Goal: Task Accomplishment & Management: Manage account settings

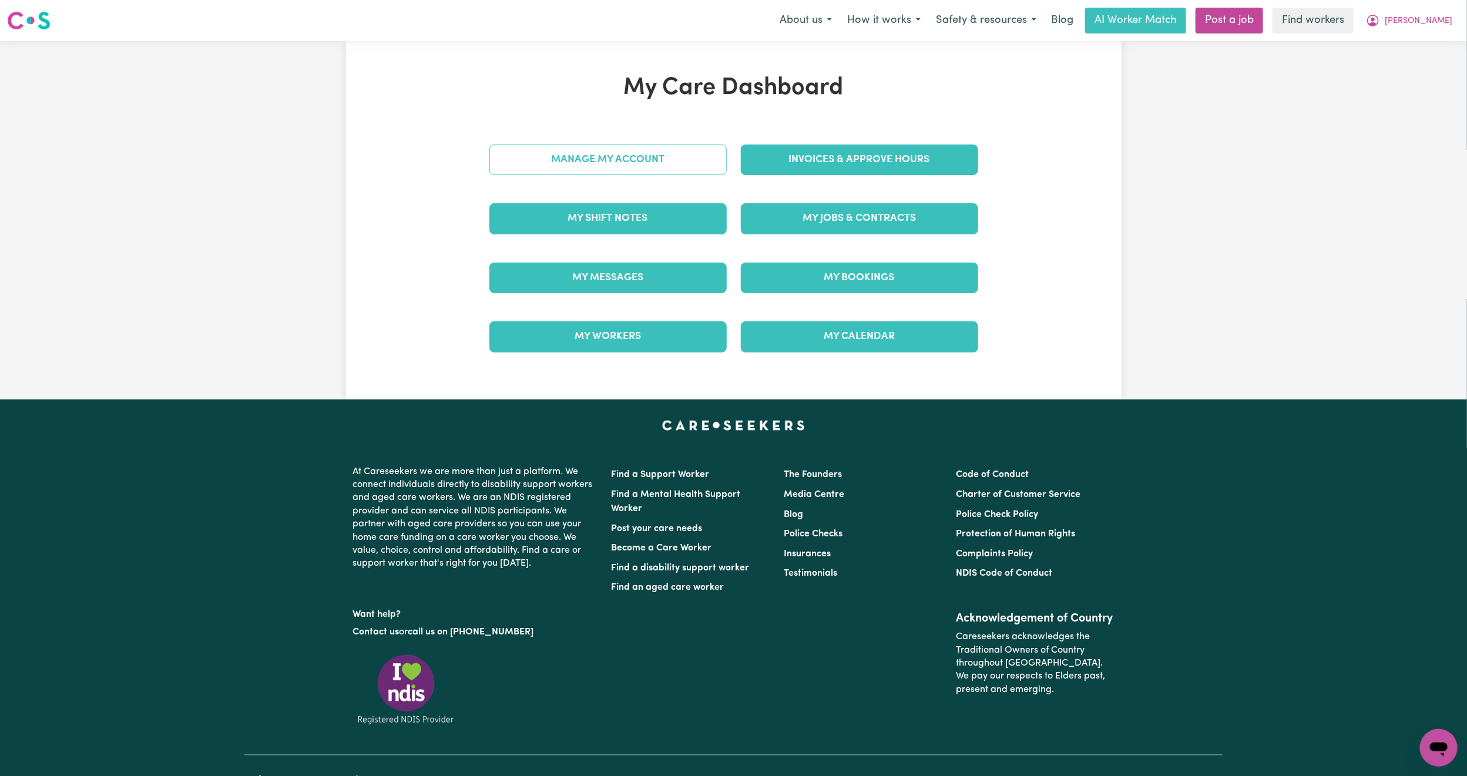
click at [658, 148] on link "Manage My Account" at bounding box center [607, 159] width 237 height 31
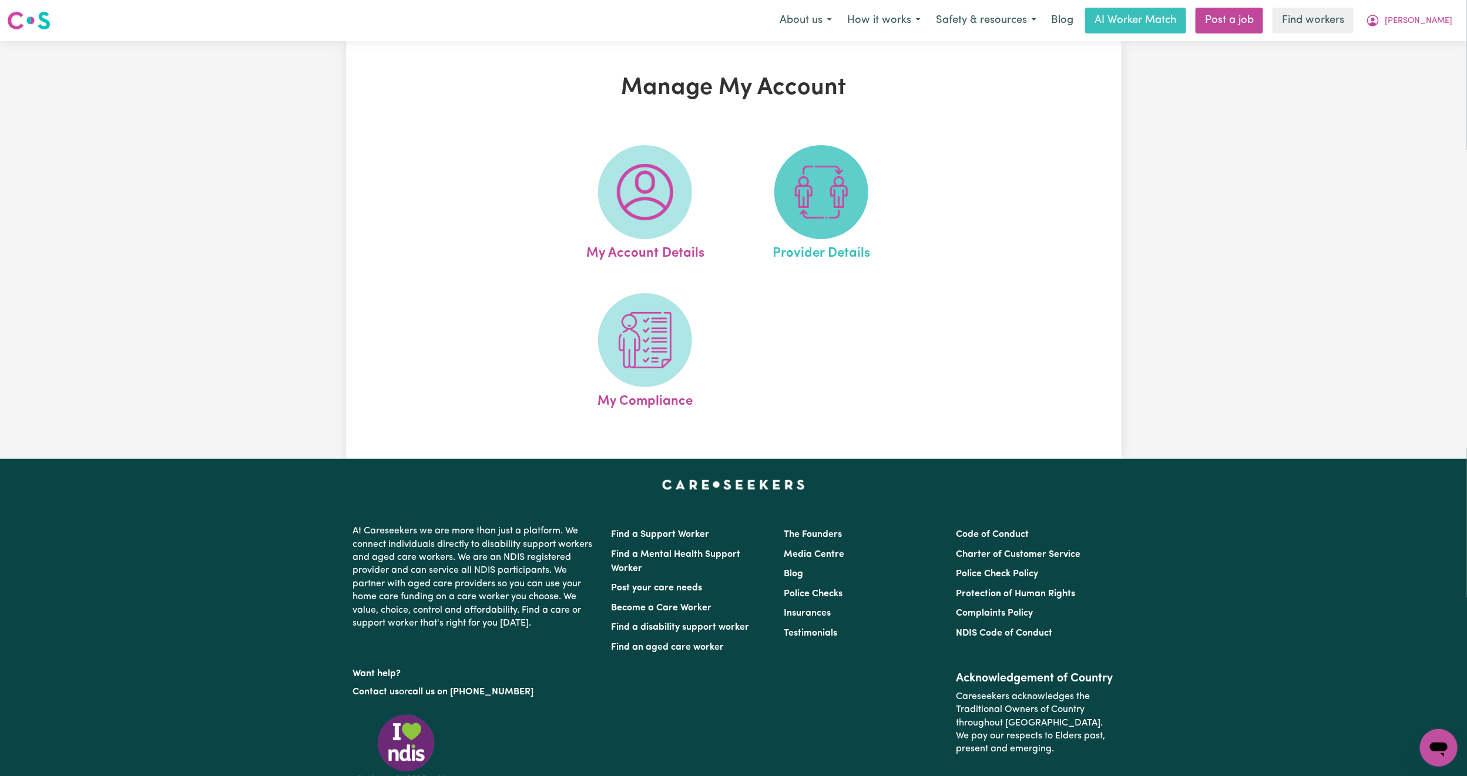
click at [821, 199] on img at bounding box center [821, 192] width 56 height 56
select select "AGED_HOME_CARE"
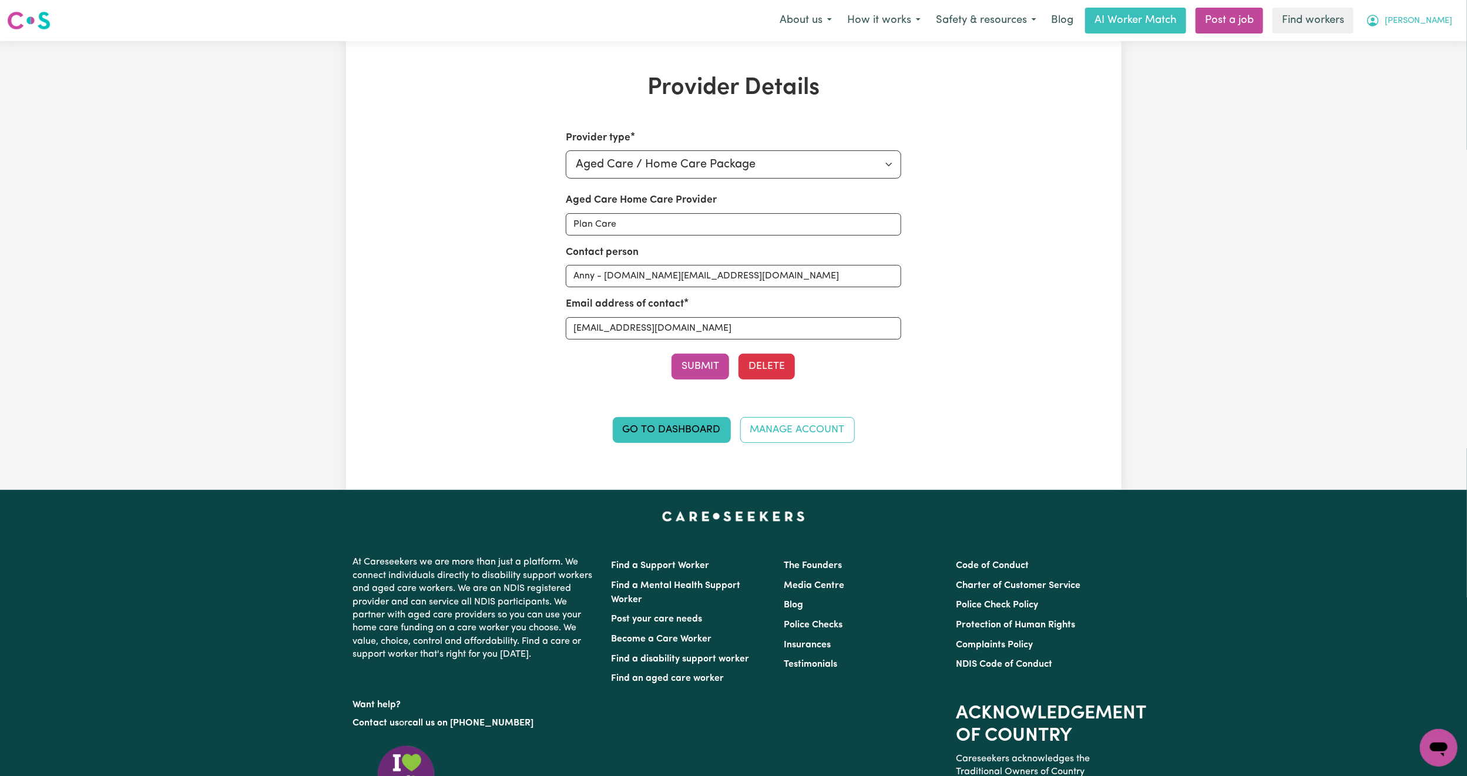
click at [1456, 16] on button "[PERSON_NAME]" at bounding box center [1409, 20] width 102 height 25
click at [1447, 35] on link "My Dashboard" at bounding box center [1412, 46] width 93 height 22
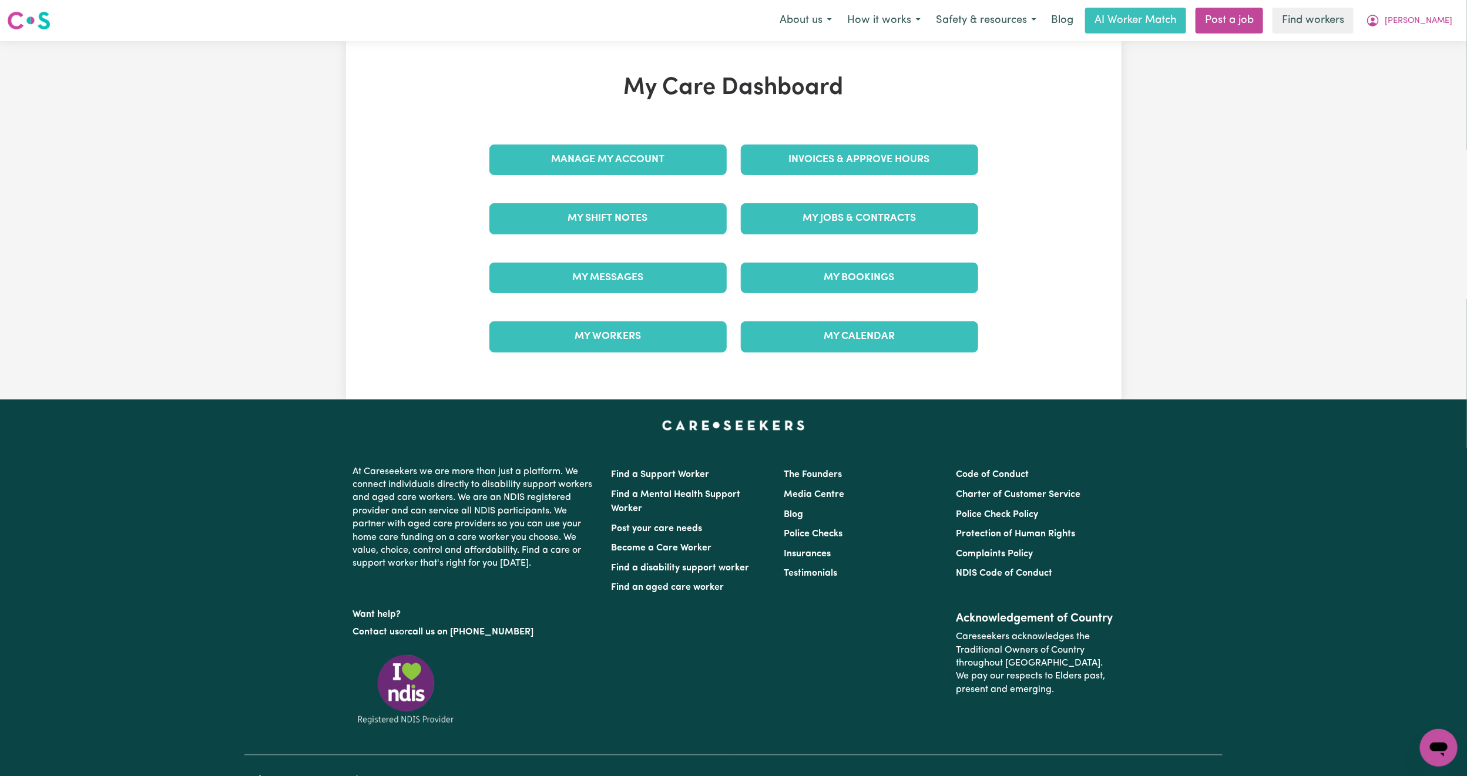
click at [806, 241] on div "My Jobs & Contracts" at bounding box center [859, 218] width 251 height 59
click at [796, 226] on link "My Jobs & Contracts" at bounding box center [859, 218] width 237 height 31
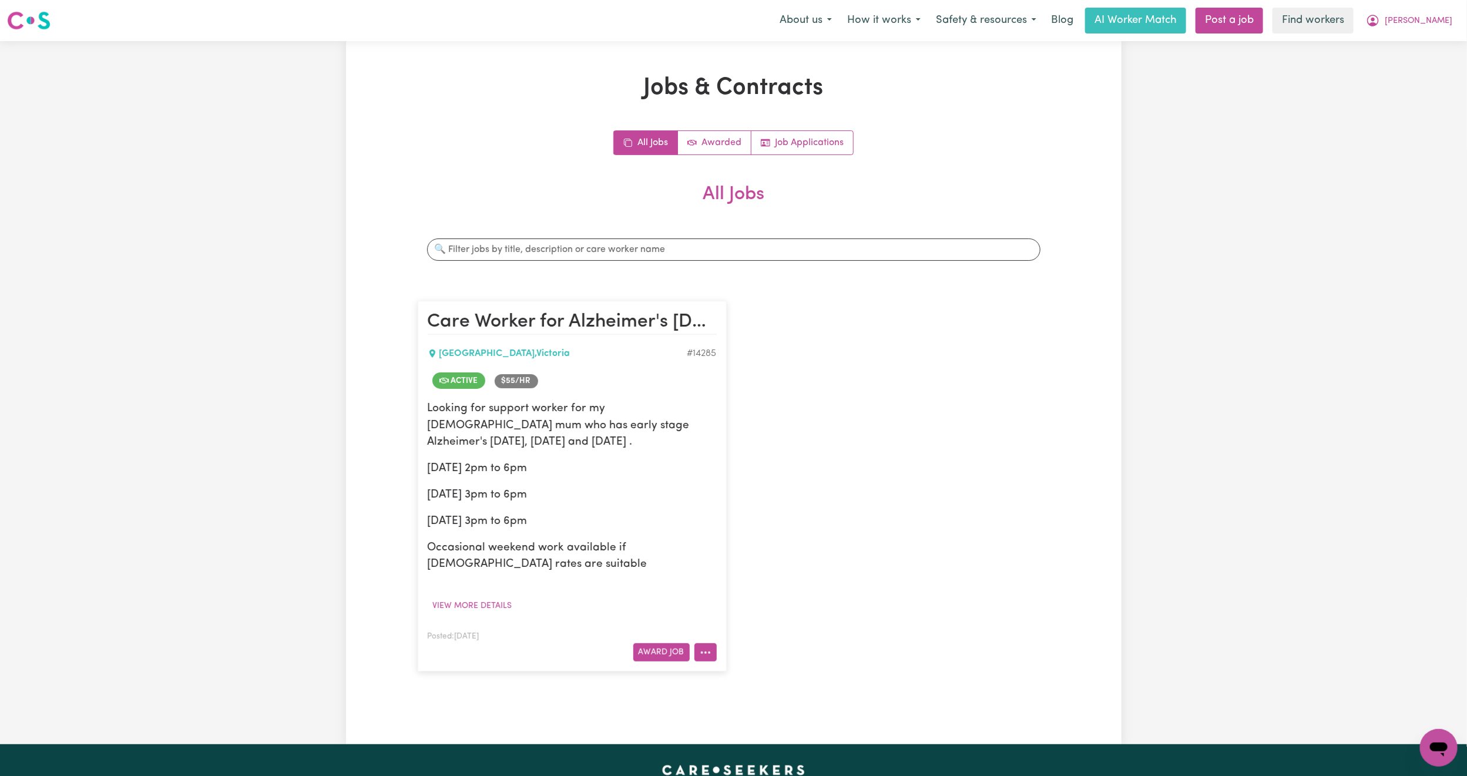
click at [703, 647] on button "More options" at bounding box center [705, 652] width 22 height 18
click at [779, 557] on link "Hide Job" at bounding box center [751, 553] width 114 height 23
click at [696, 654] on button "More options" at bounding box center [705, 652] width 22 height 18
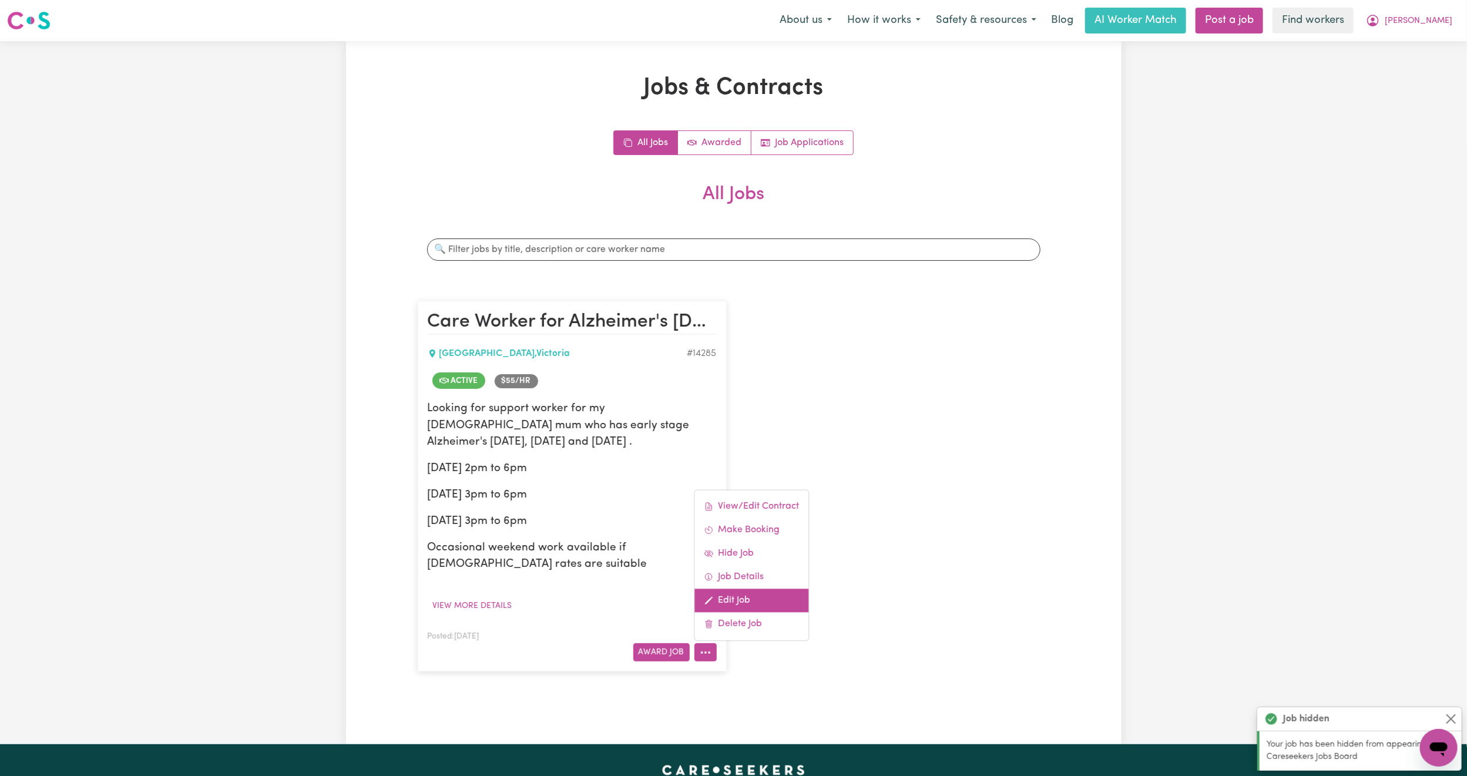
click at [747, 594] on link "Edit Job" at bounding box center [751, 600] width 114 height 23
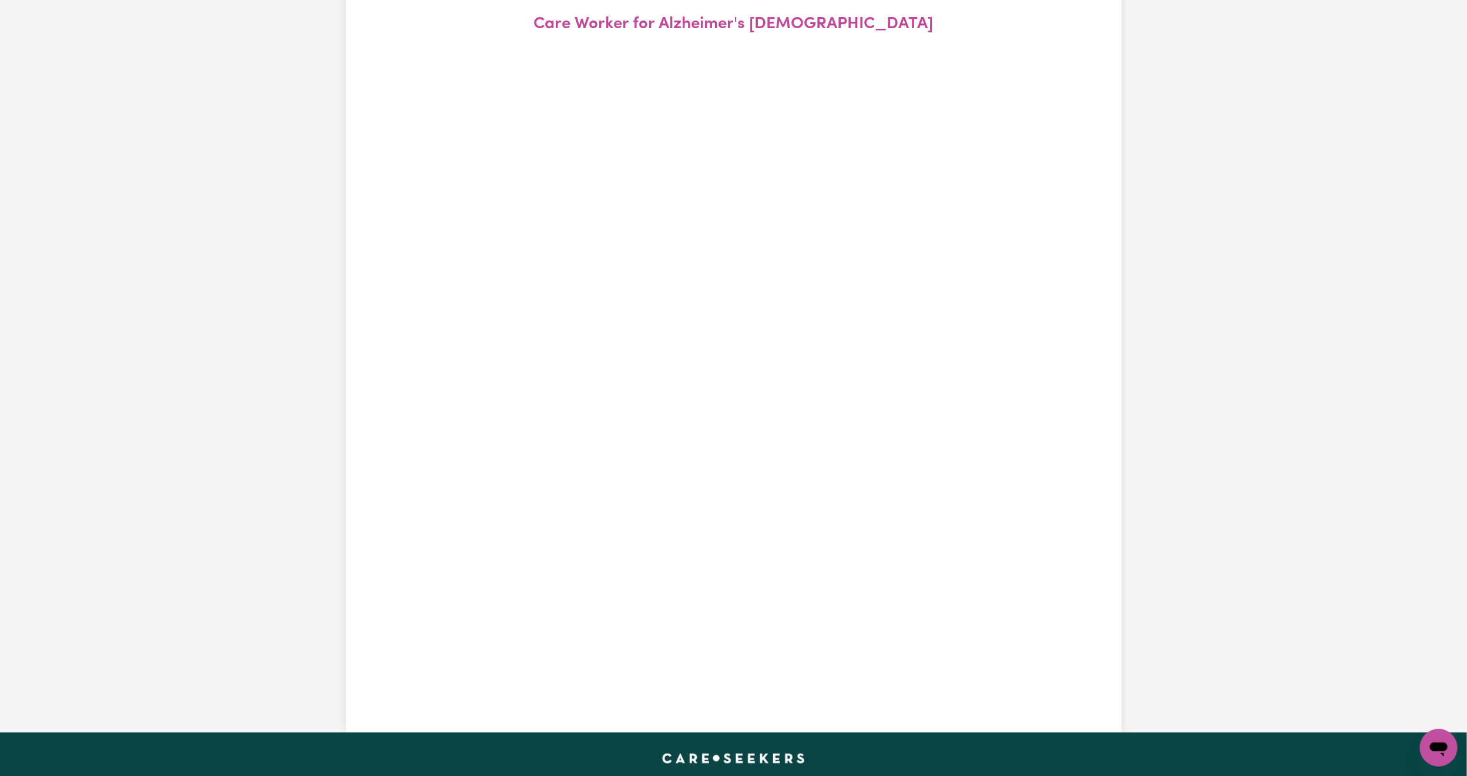
scroll to position [130, 0]
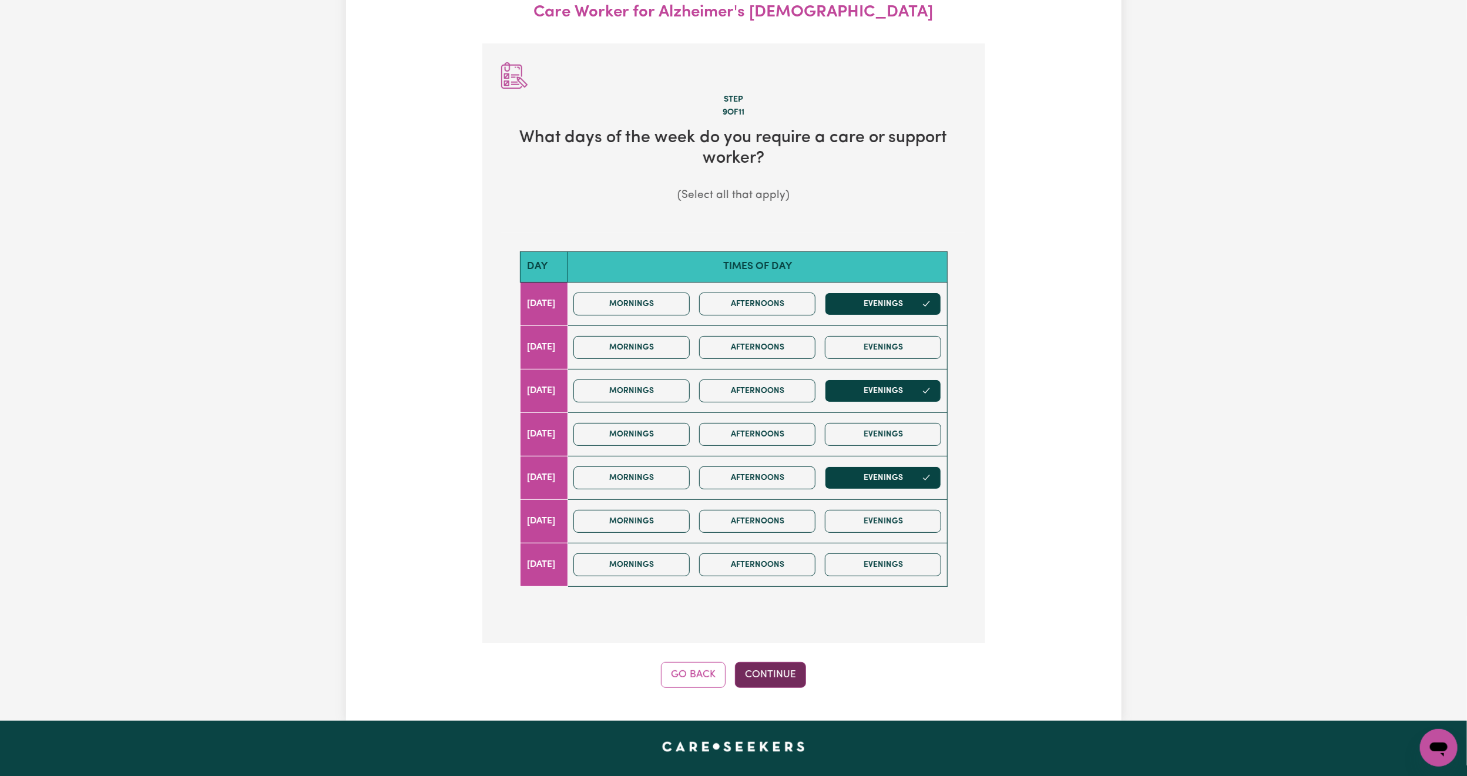
click at [765, 684] on button "Continue" at bounding box center [770, 675] width 71 height 26
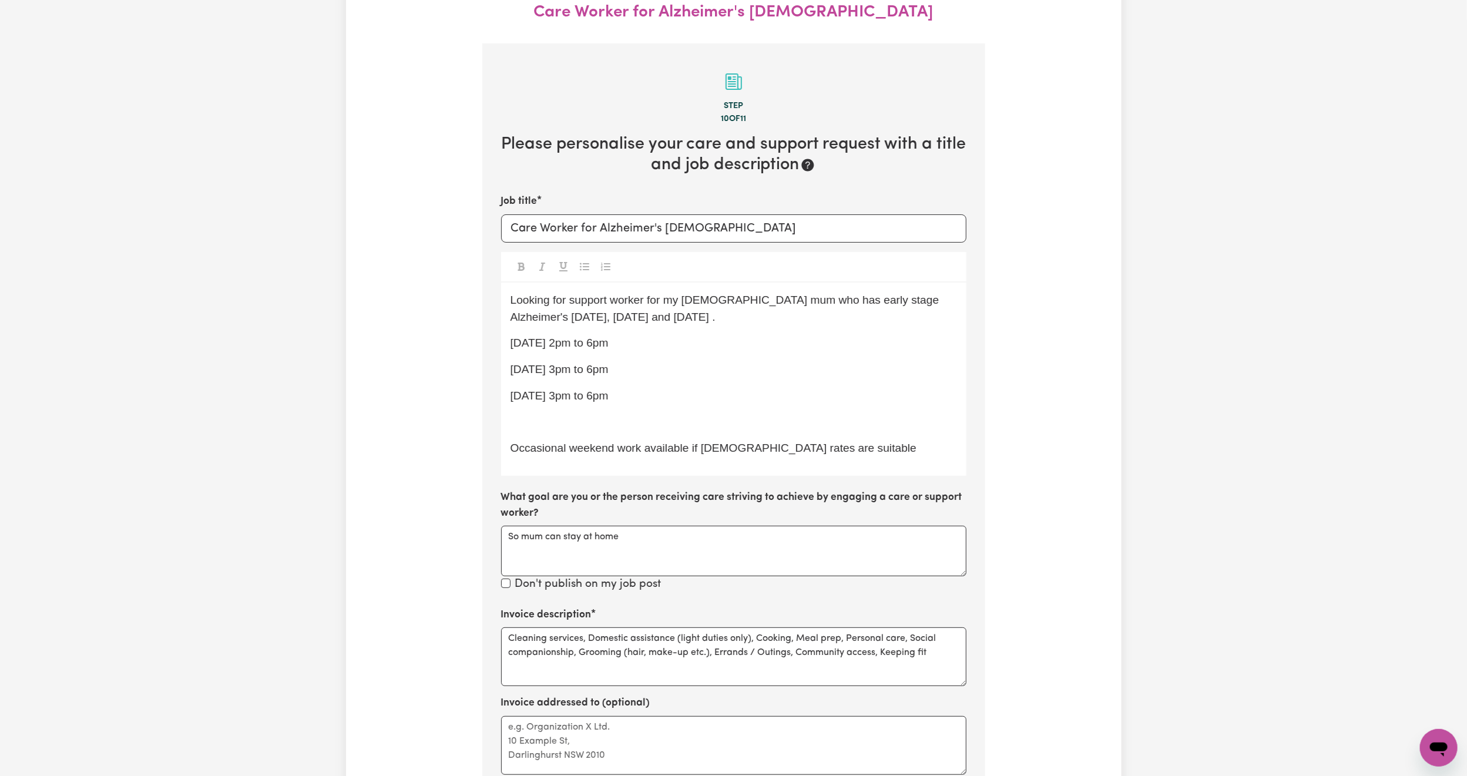
scroll to position [173, 0]
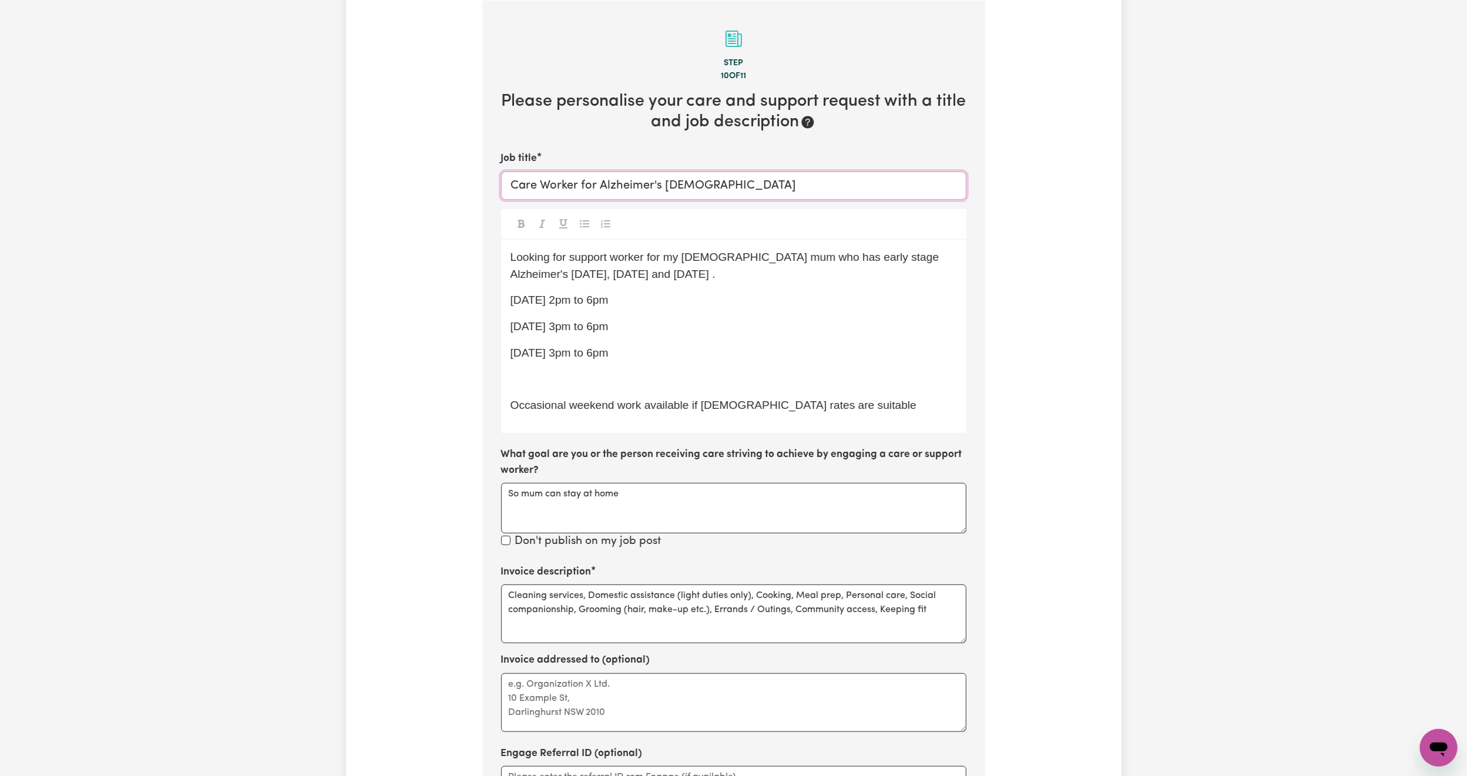
drag, startPoint x: 719, startPoint y: 189, endPoint x: 497, endPoint y: 177, distance: 222.3
click at [497, 177] on section "Step 10 of 11 Please personalise your care and support request with a title and…" at bounding box center [733, 459] width 503 height 917
paste input "Support Work for [PERSON_NAME]"
click at [583, 184] on input "Support Work for [PERSON_NAME]" at bounding box center [733, 186] width 465 height 28
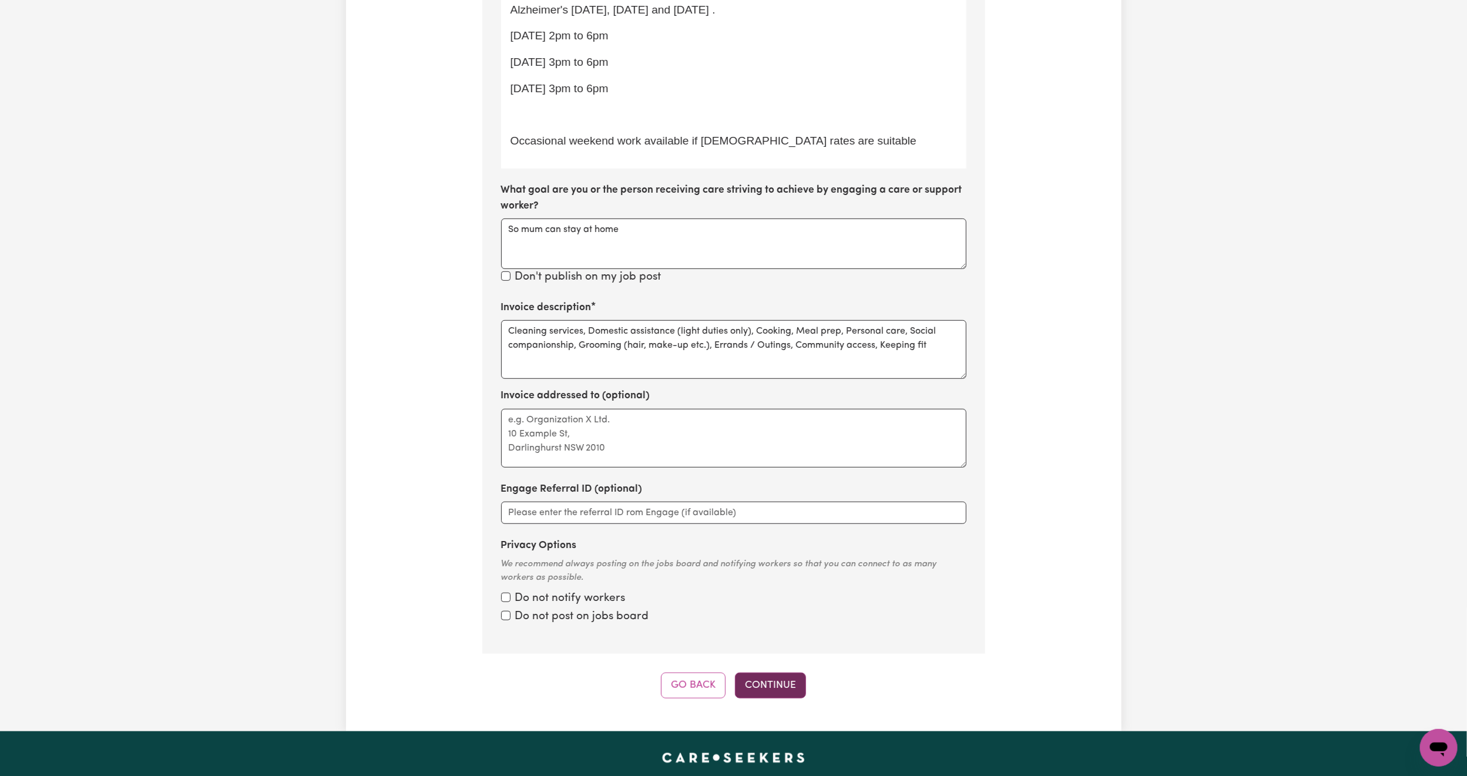
type input "Support Worker for [PERSON_NAME]"
click at [781, 686] on button "Continue" at bounding box center [770, 685] width 71 height 26
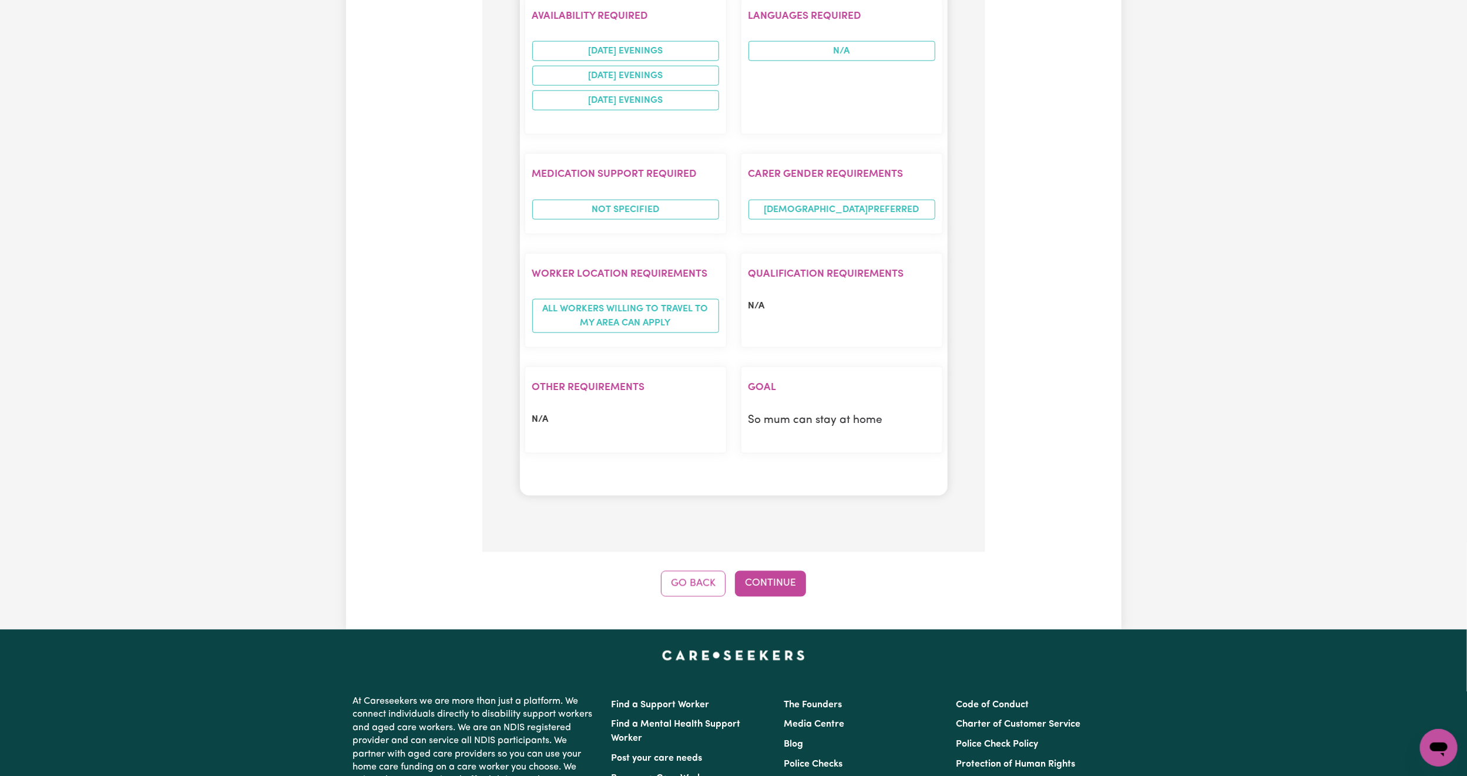
scroll to position [1142, 0]
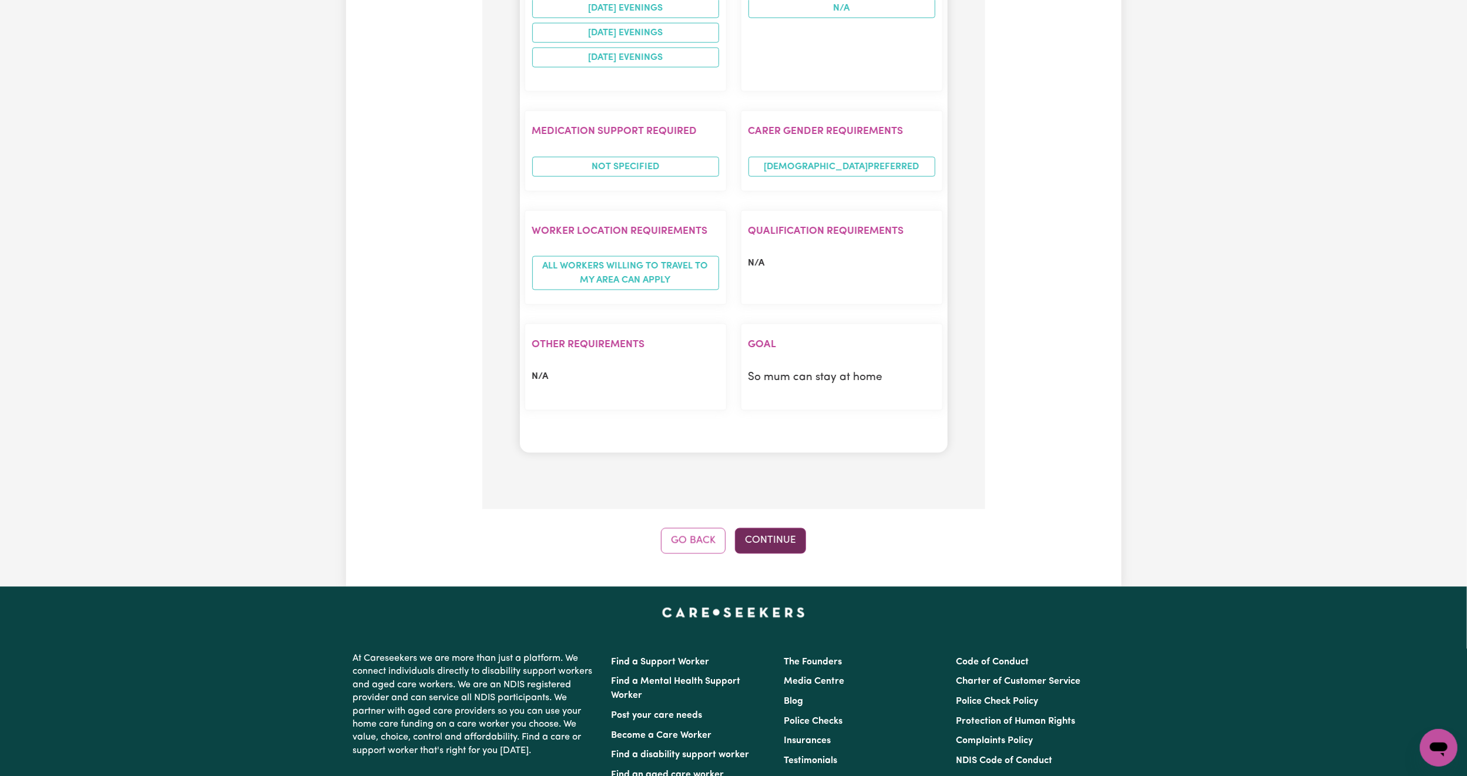
click at [762, 534] on button "Continue" at bounding box center [770, 541] width 71 height 26
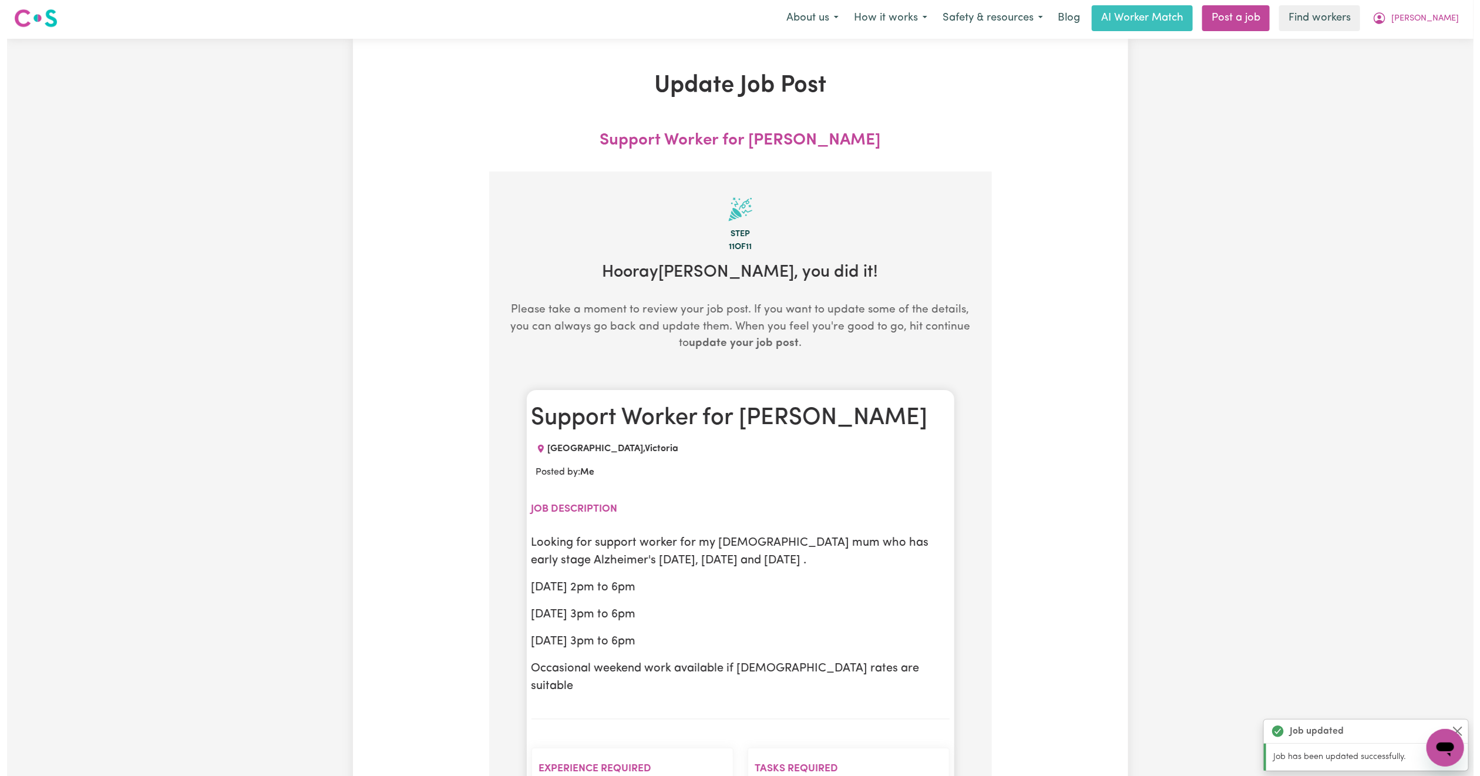
scroll to position [0, 0]
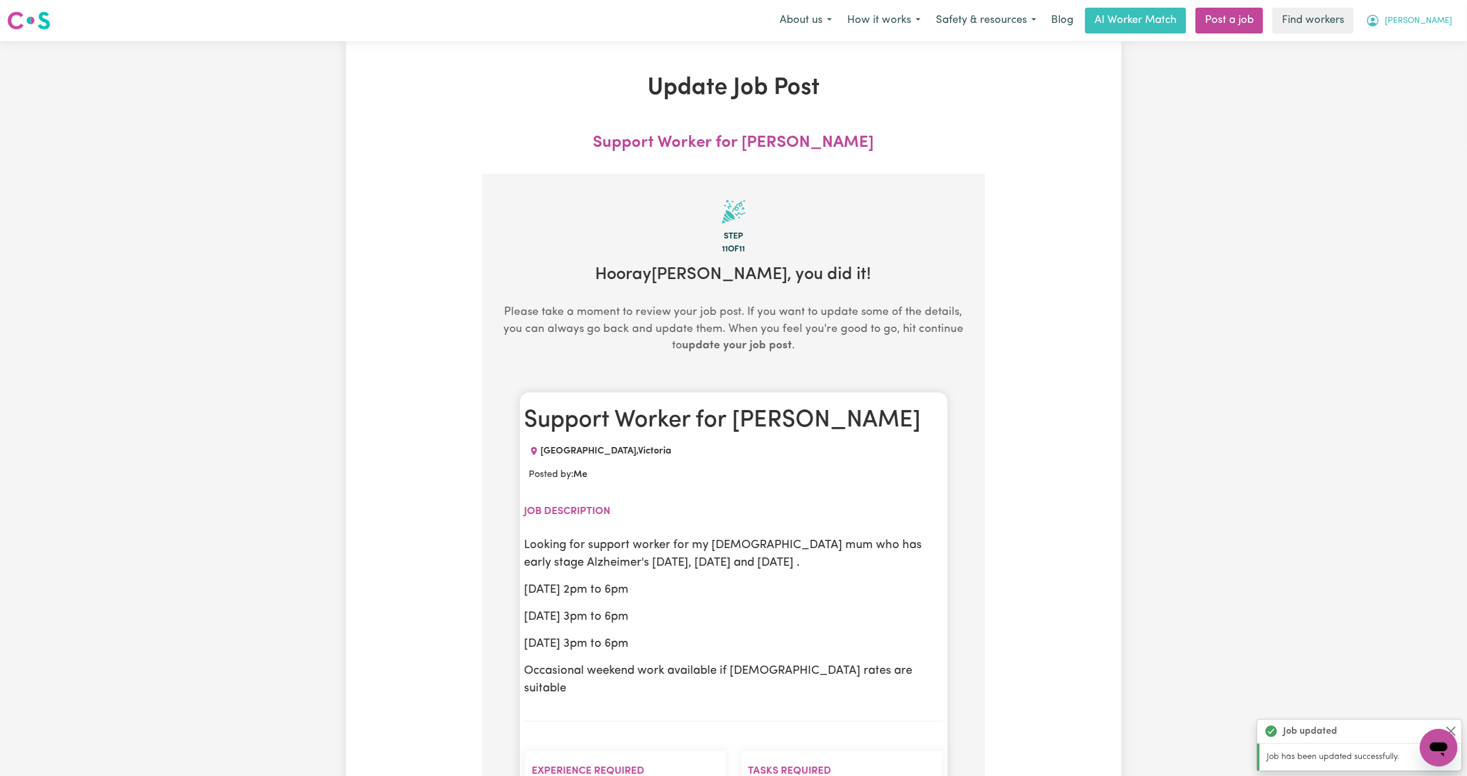
click at [1452, 21] on button "[PERSON_NAME]" at bounding box center [1409, 20] width 102 height 25
click at [1440, 36] on link "My Dashboard" at bounding box center [1412, 46] width 93 height 22
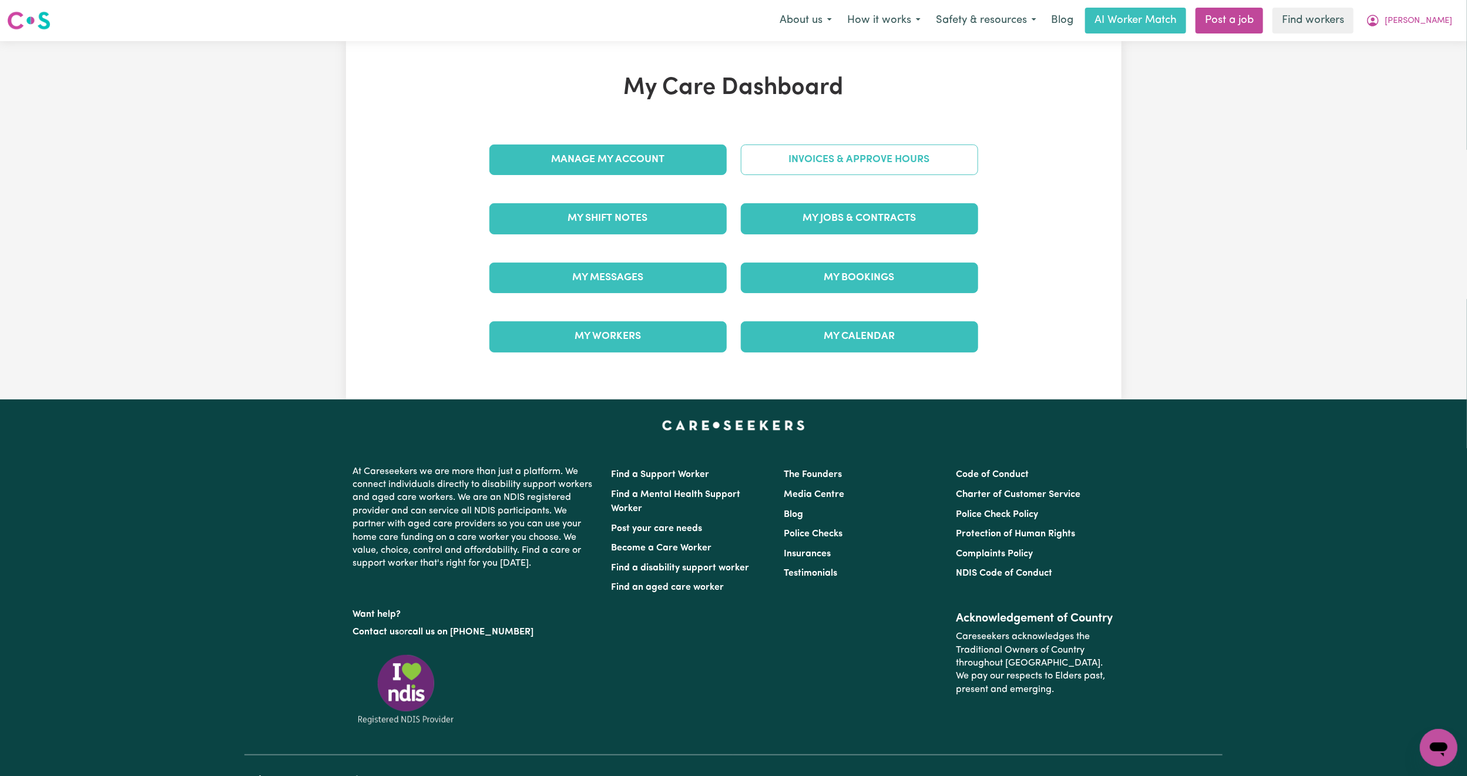
click at [853, 168] on link "Invoices & Approve Hours" at bounding box center [859, 159] width 237 height 31
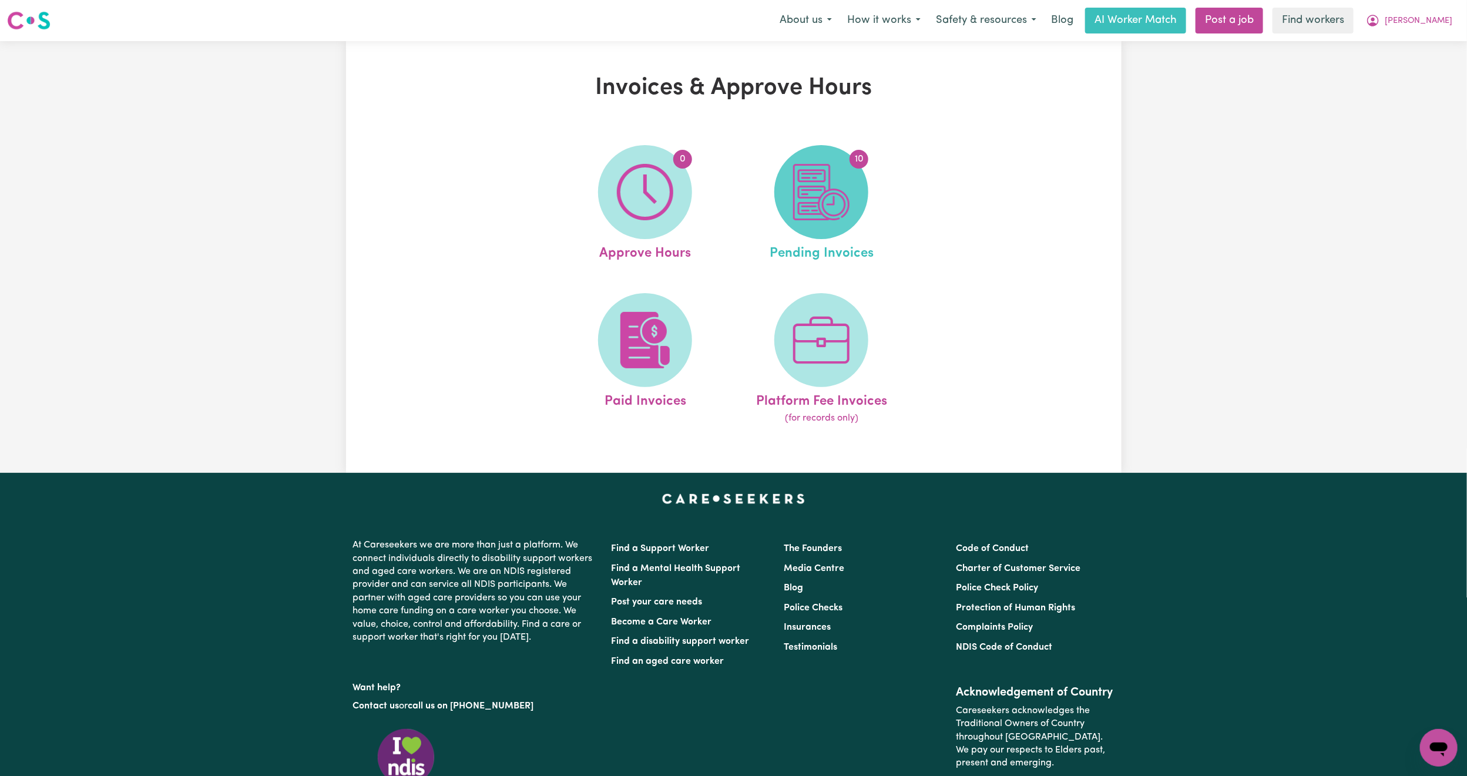
click at [812, 187] on img at bounding box center [821, 192] width 56 height 56
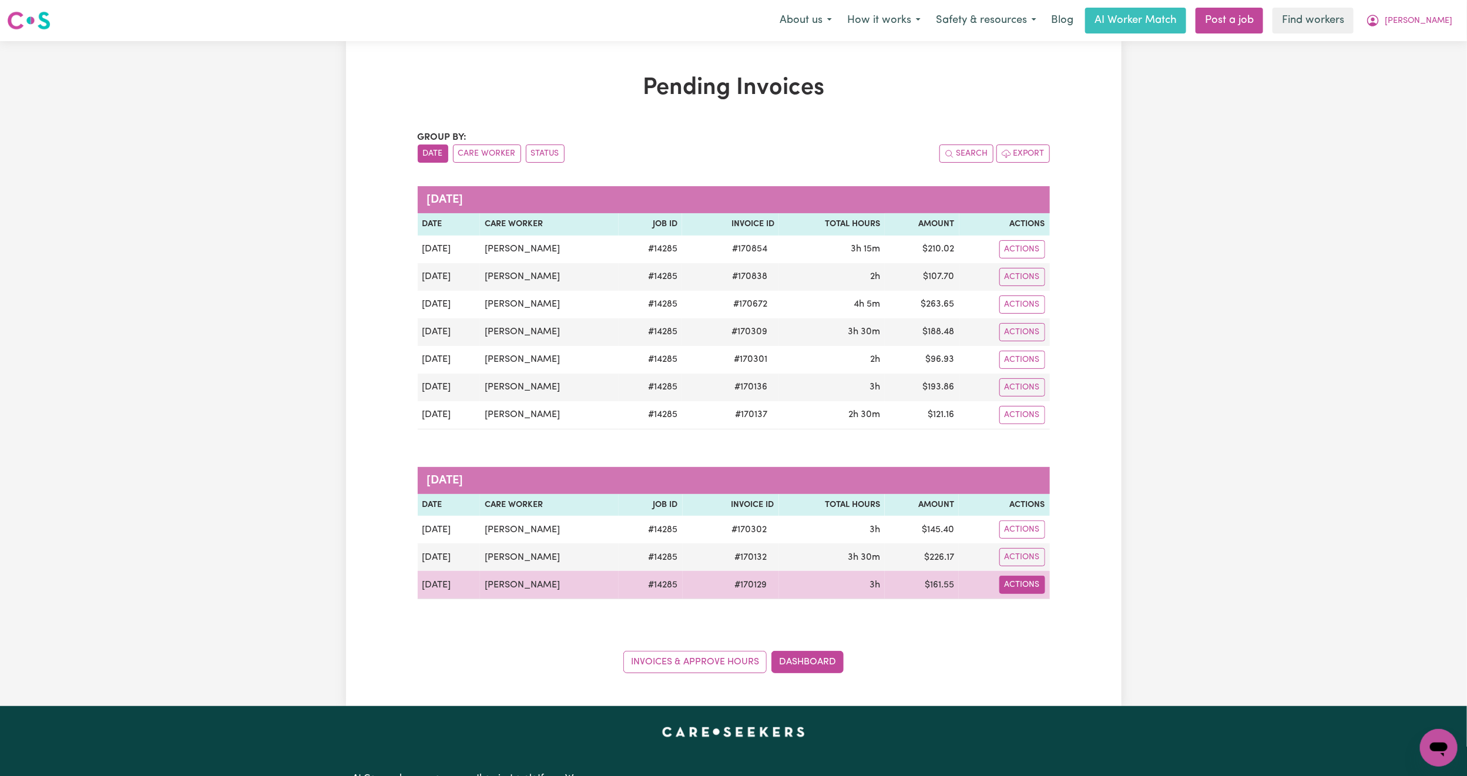
click at [1015, 258] on button "Actions" at bounding box center [1022, 249] width 46 height 18
click at [1071, 623] on link "Download Invoice" at bounding box center [1055, 612] width 107 height 23
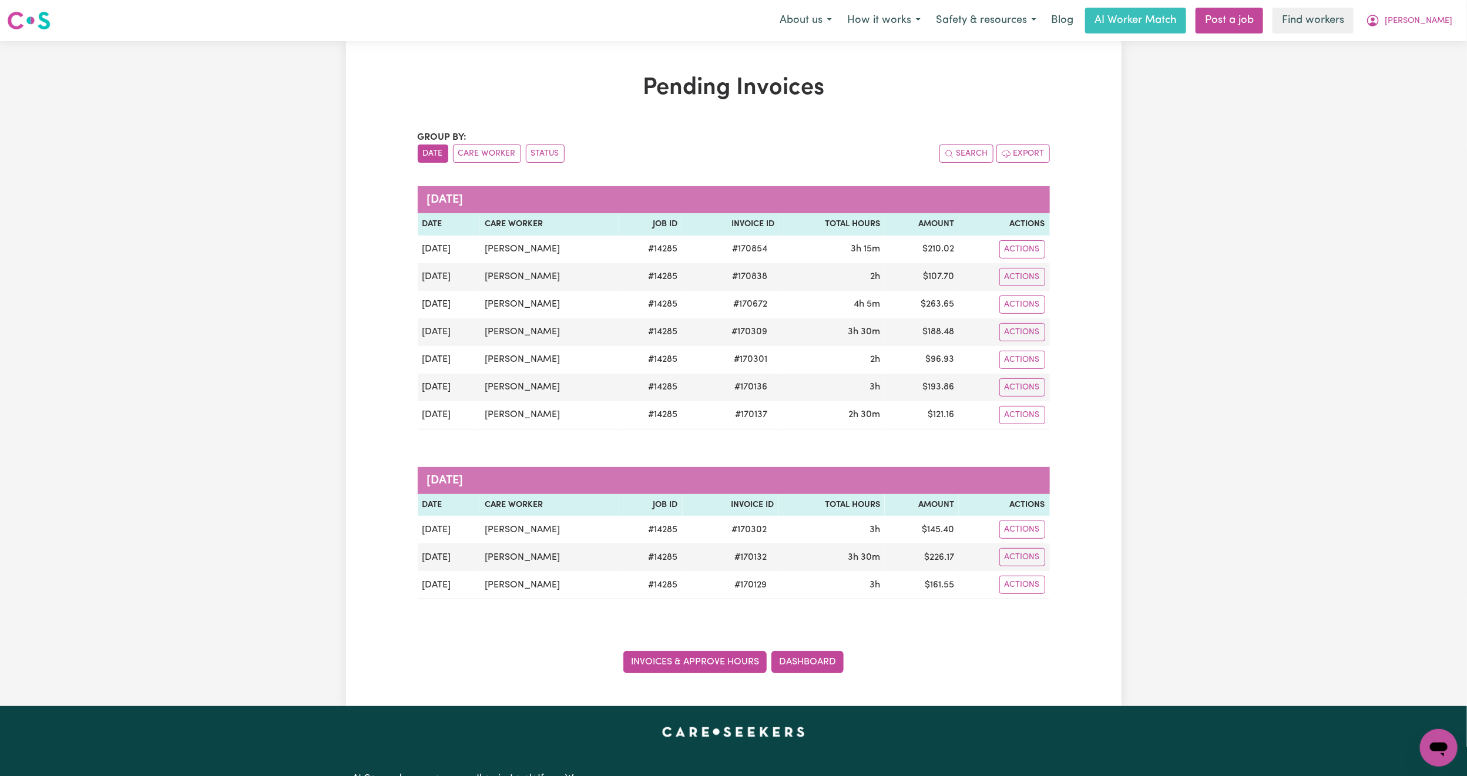
click at [719, 664] on link "Invoices & Approve Hours" at bounding box center [694, 662] width 143 height 22
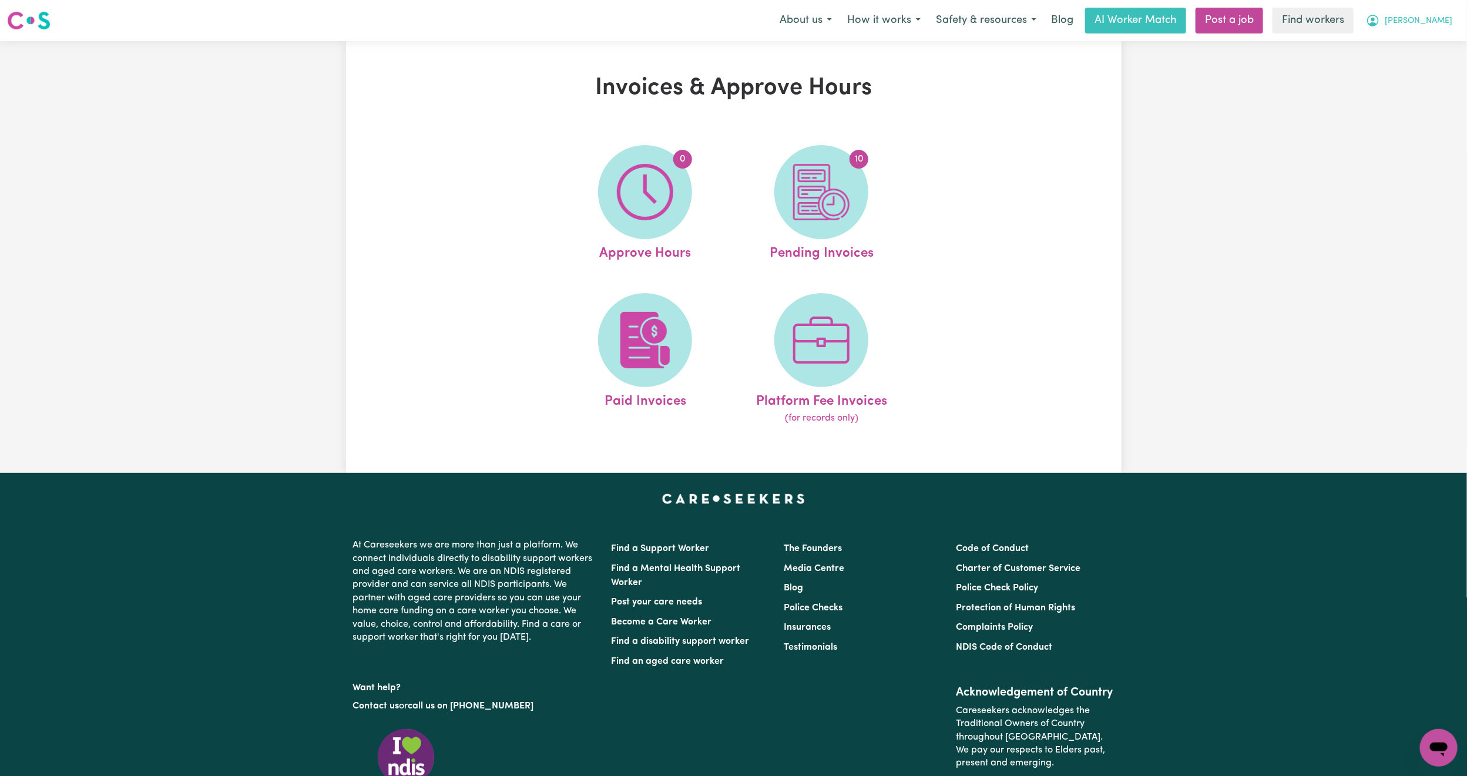
click at [1438, 19] on span "[PERSON_NAME]" at bounding box center [1418, 21] width 68 height 13
click at [1426, 39] on link "My Dashboard" at bounding box center [1412, 46] width 93 height 22
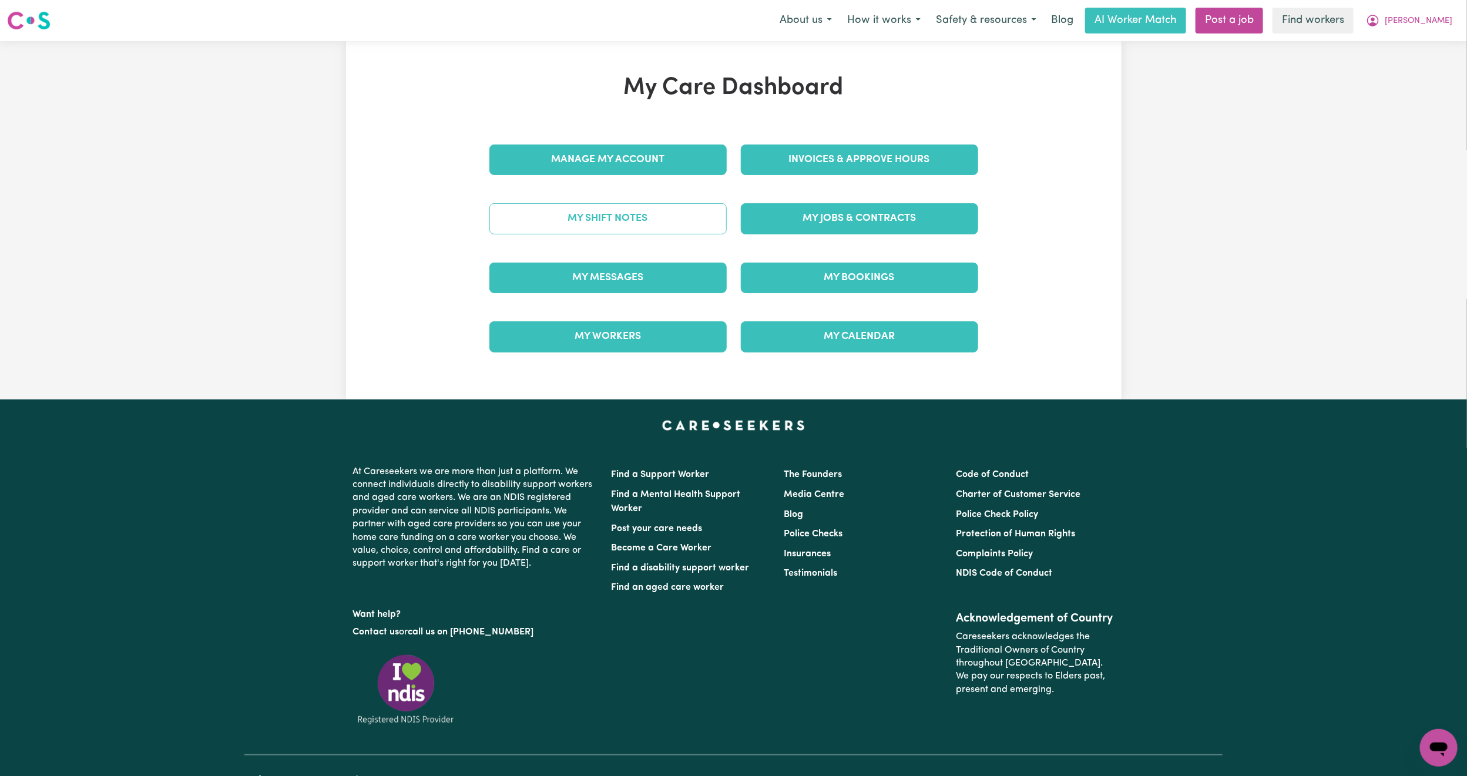
click at [608, 215] on link "My Shift Notes" at bounding box center [607, 218] width 237 height 31
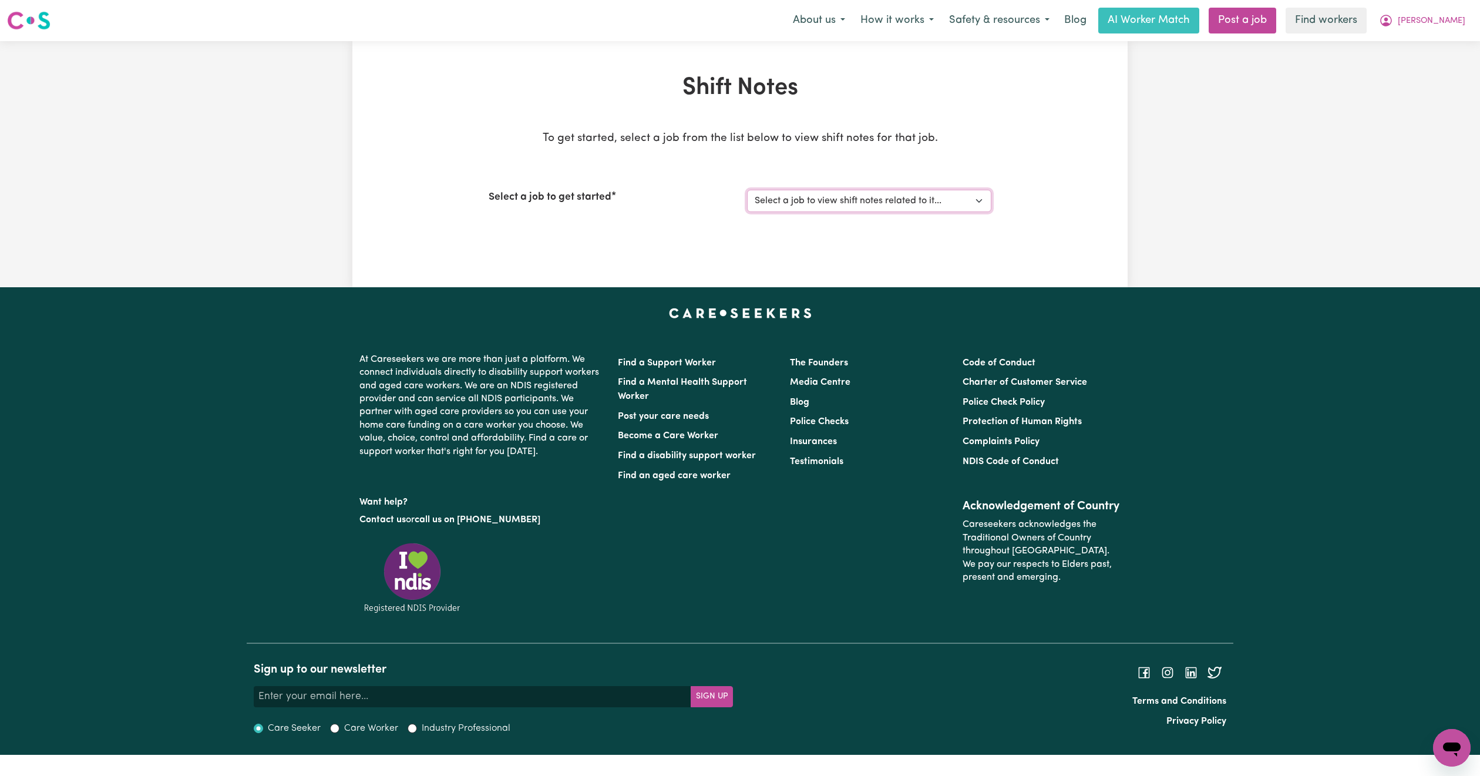
drag, startPoint x: 912, startPoint y: 190, endPoint x: 913, endPoint y: 198, distance: 7.7
click at [912, 190] on select "Select a job to view shift notes related to it... Support Worker for [PERSON_NA…" at bounding box center [869, 201] width 244 height 22
select select "14285"
click at [747, 190] on select "Select a job to view shift notes related to it... Support Worker for [PERSON_NA…" at bounding box center [869, 201] width 244 height 22
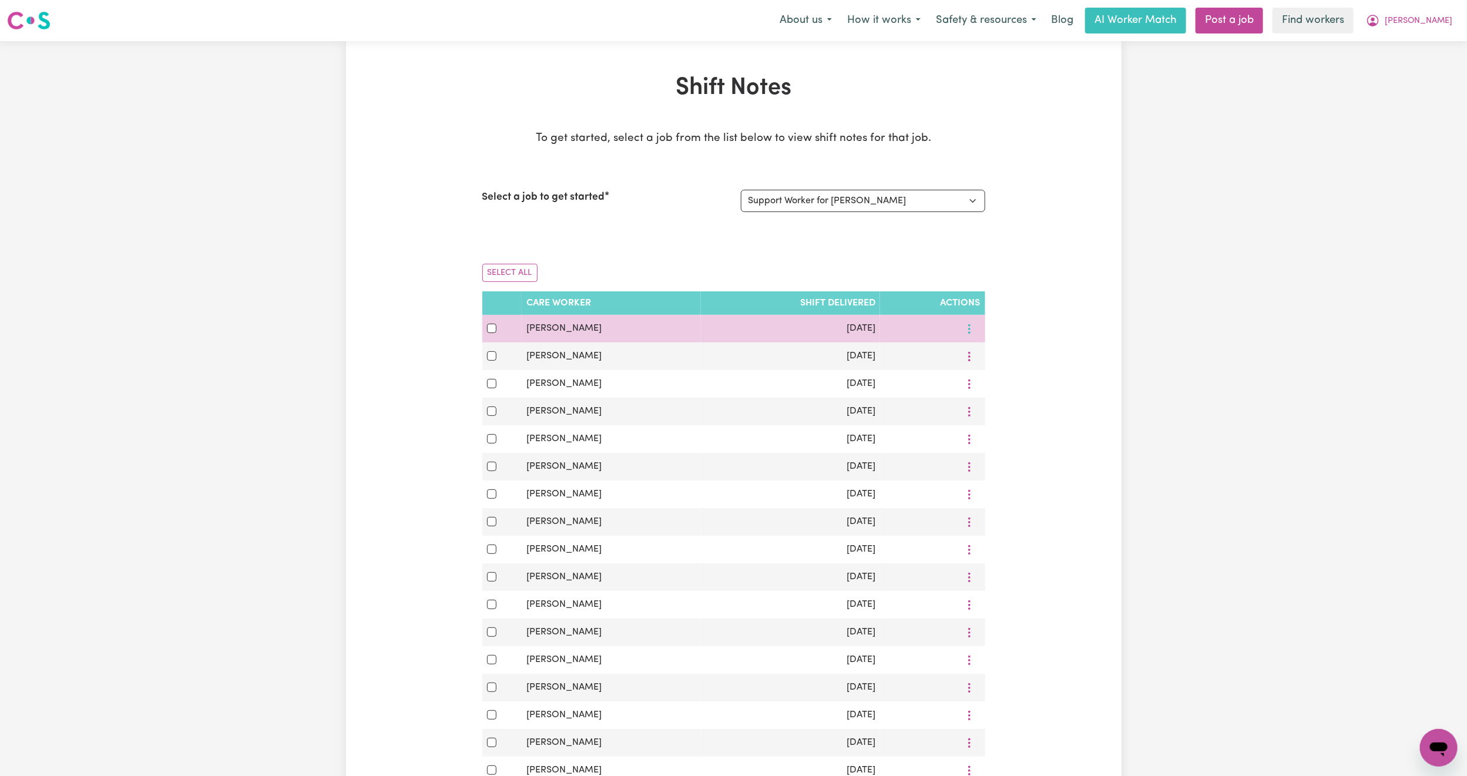
click at [976, 335] on button "More options" at bounding box center [969, 329] width 22 height 18
click at [978, 345] on div "View Shift Note Download" at bounding box center [1009, 368] width 98 height 58
click at [984, 358] on span "View Shift Note" at bounding box center [1016, 356] width 64 height 9
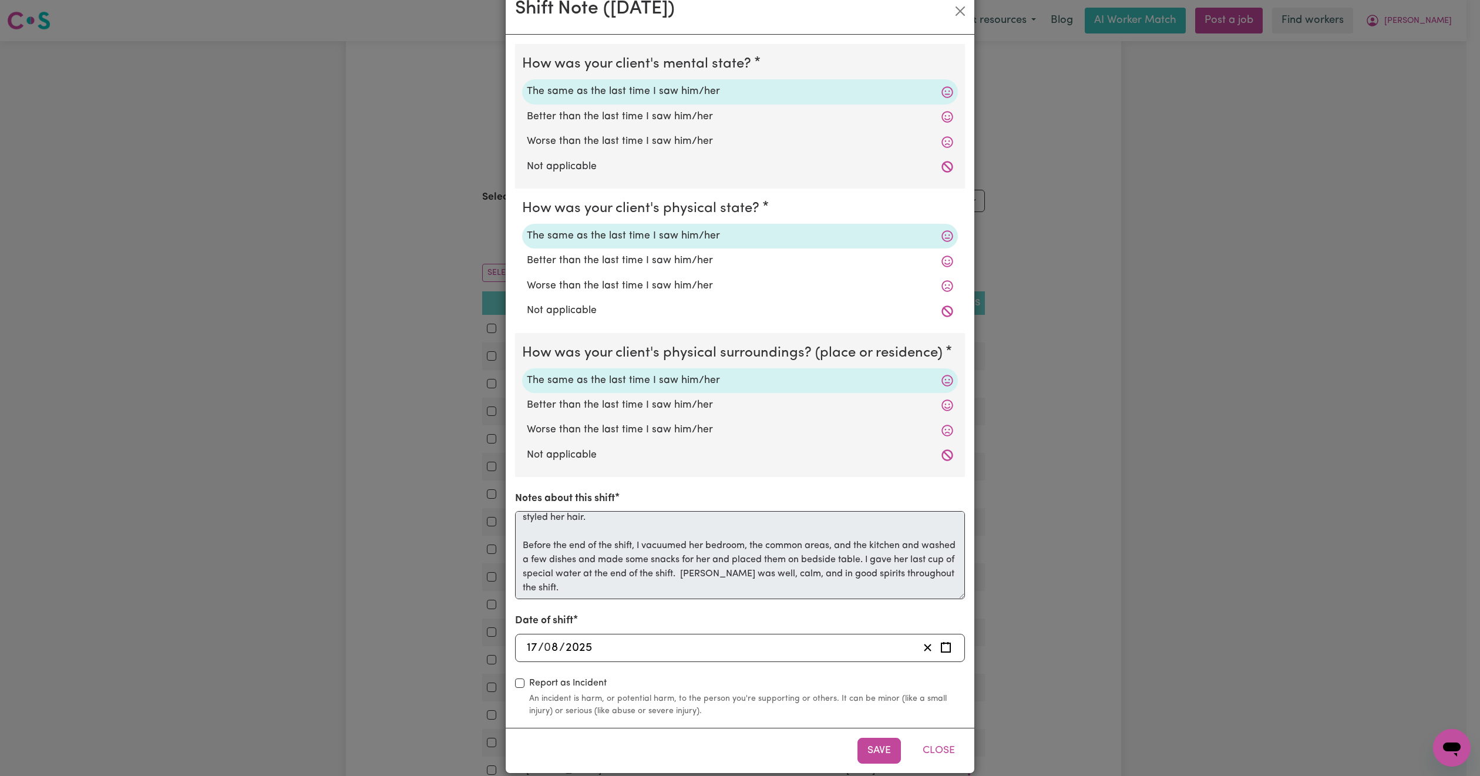
scroll to position [45, 0]
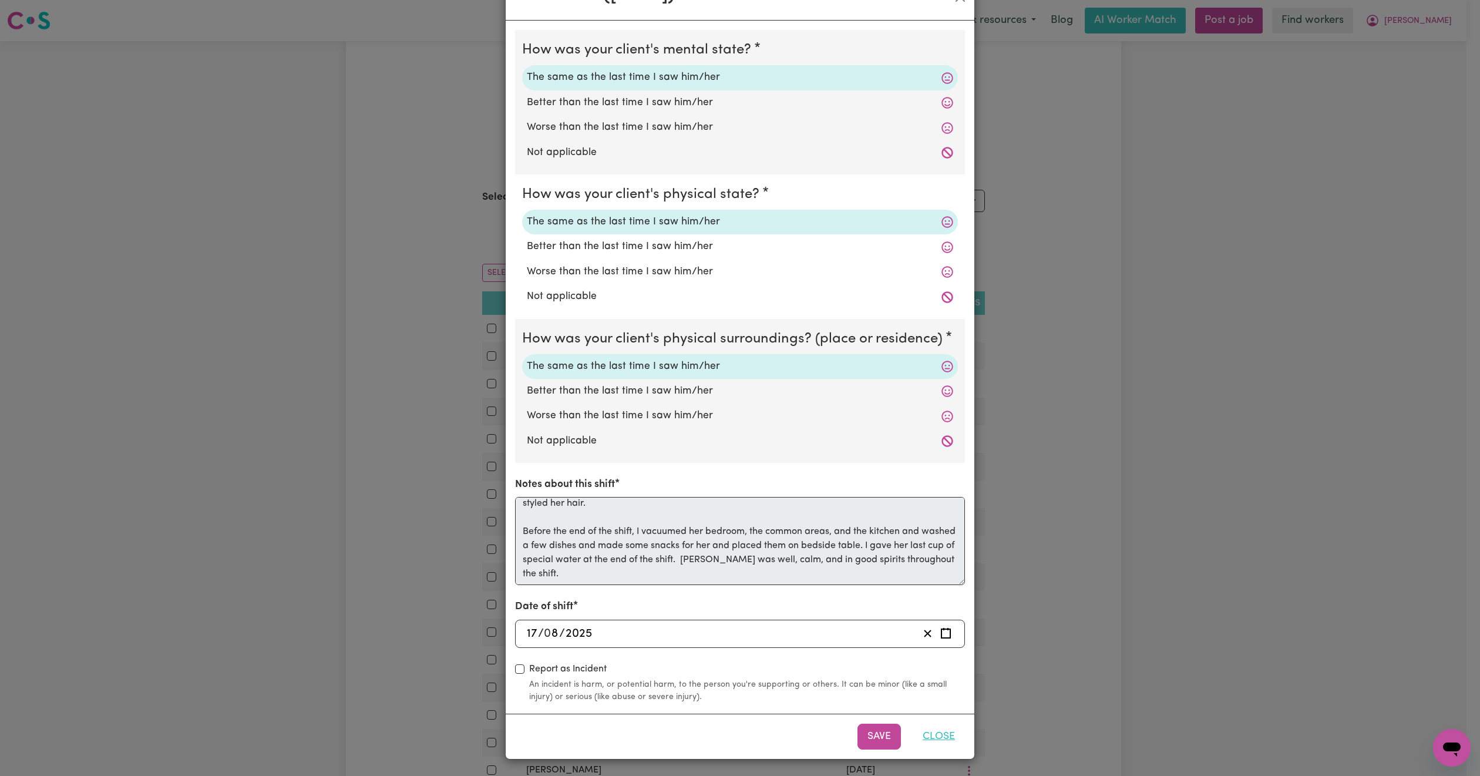
click at [941, 734] on button "Close" at bounding box center [939, 737] width 52 height 26
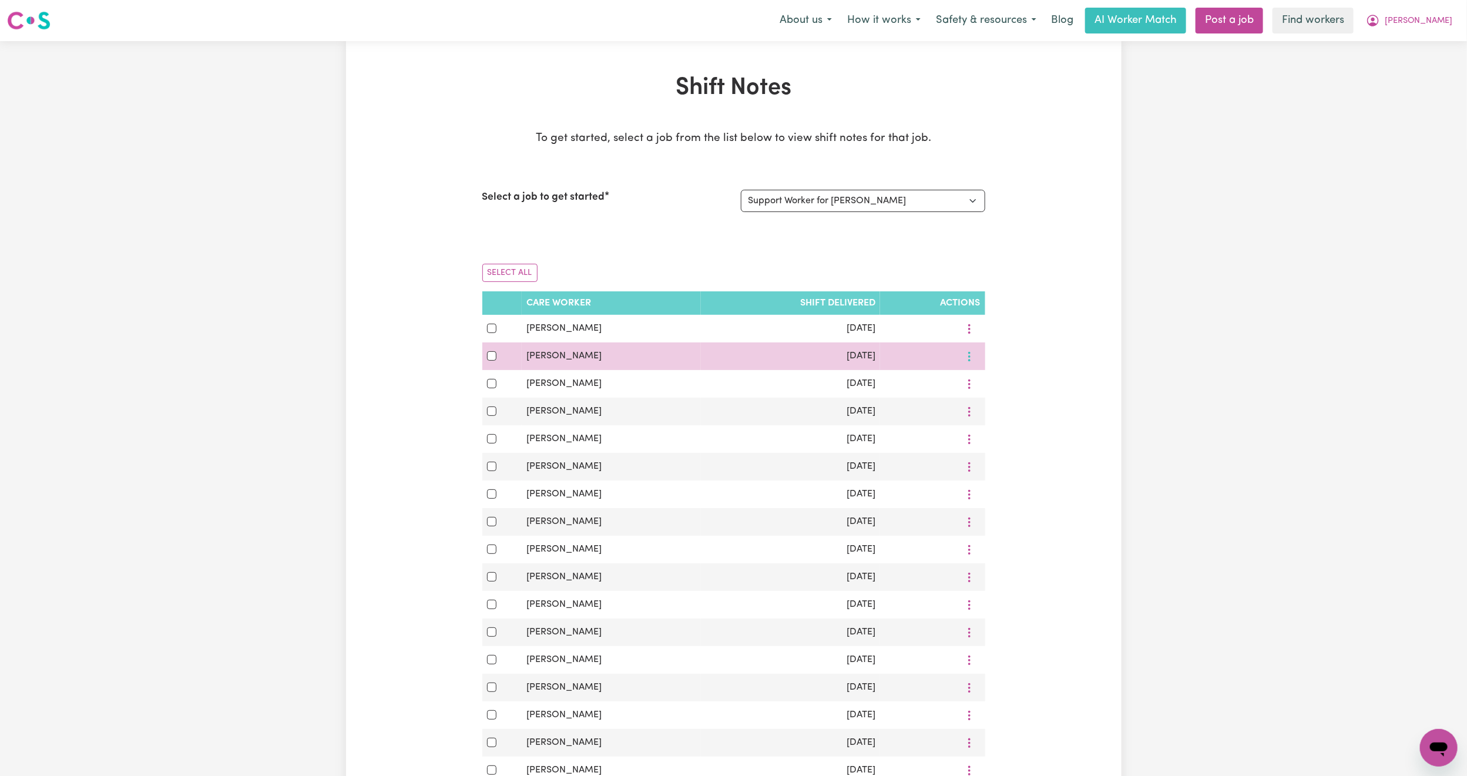
click at [974, 338] on button "More options" at bounding box center [969, 329] width 22 height 18
click at [992, 382] on span "View Shift Note" at bounding box center [1016, 383] width 64 height 9
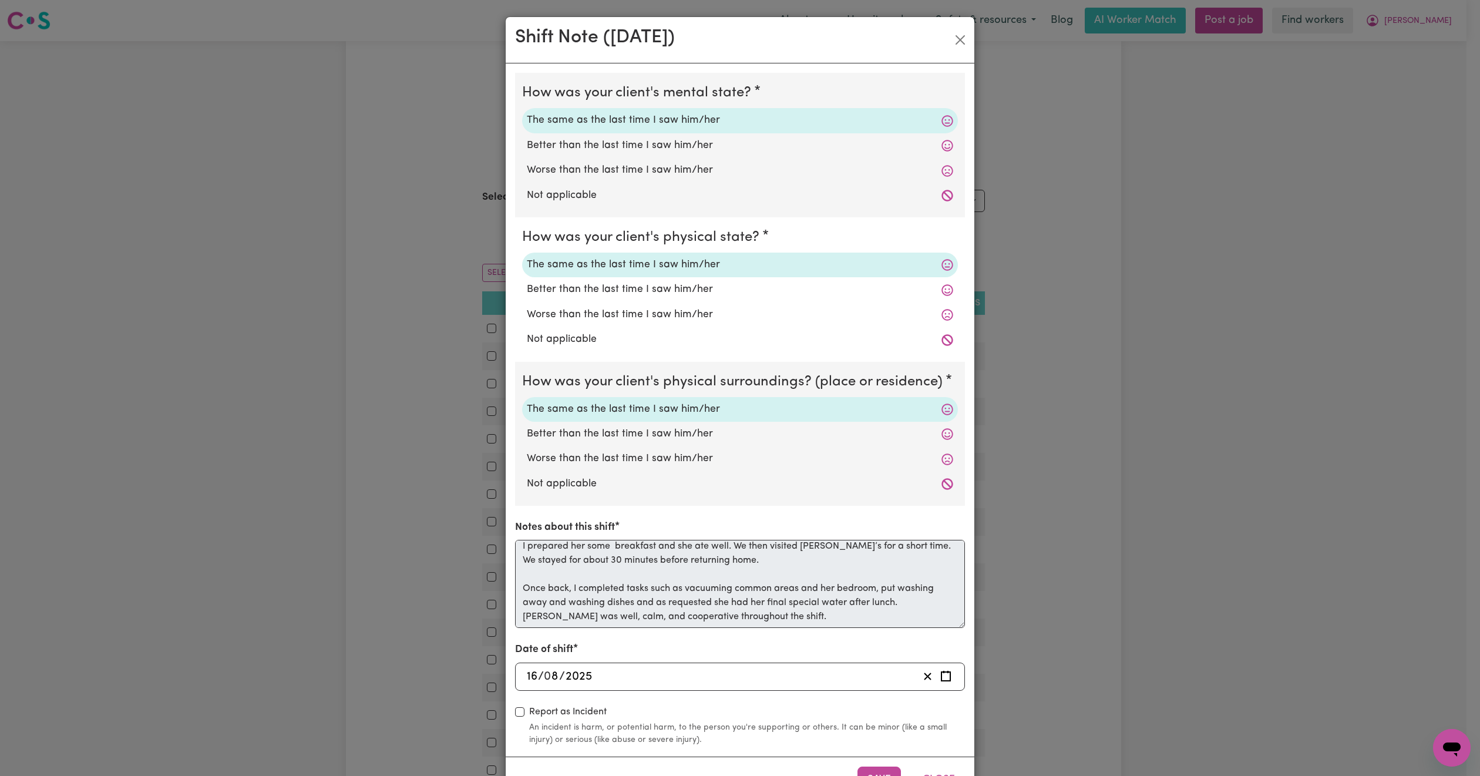
scroll to position [45, 0]
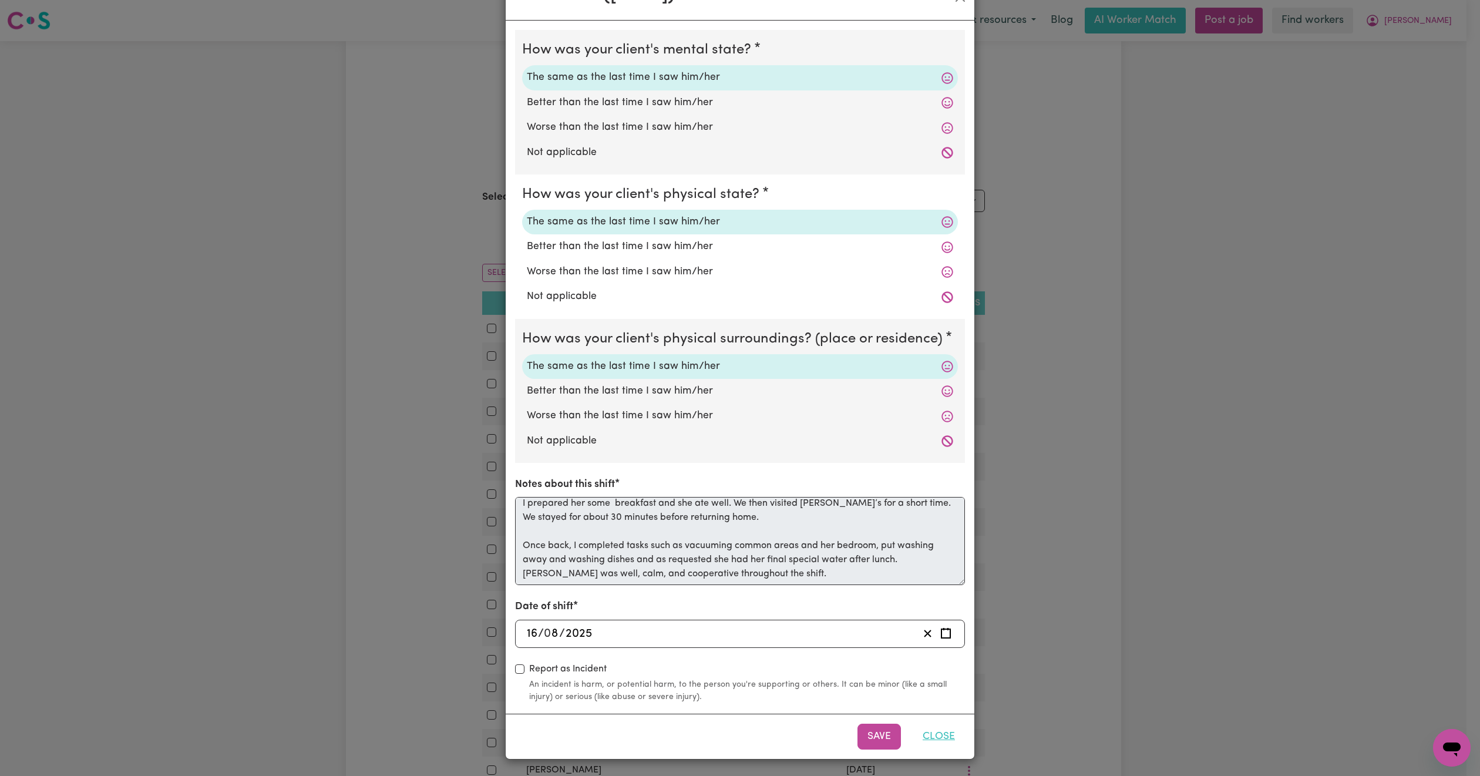
click at [936, 730] on button "Close" at bounding box center [939, 737] width 52 height 26
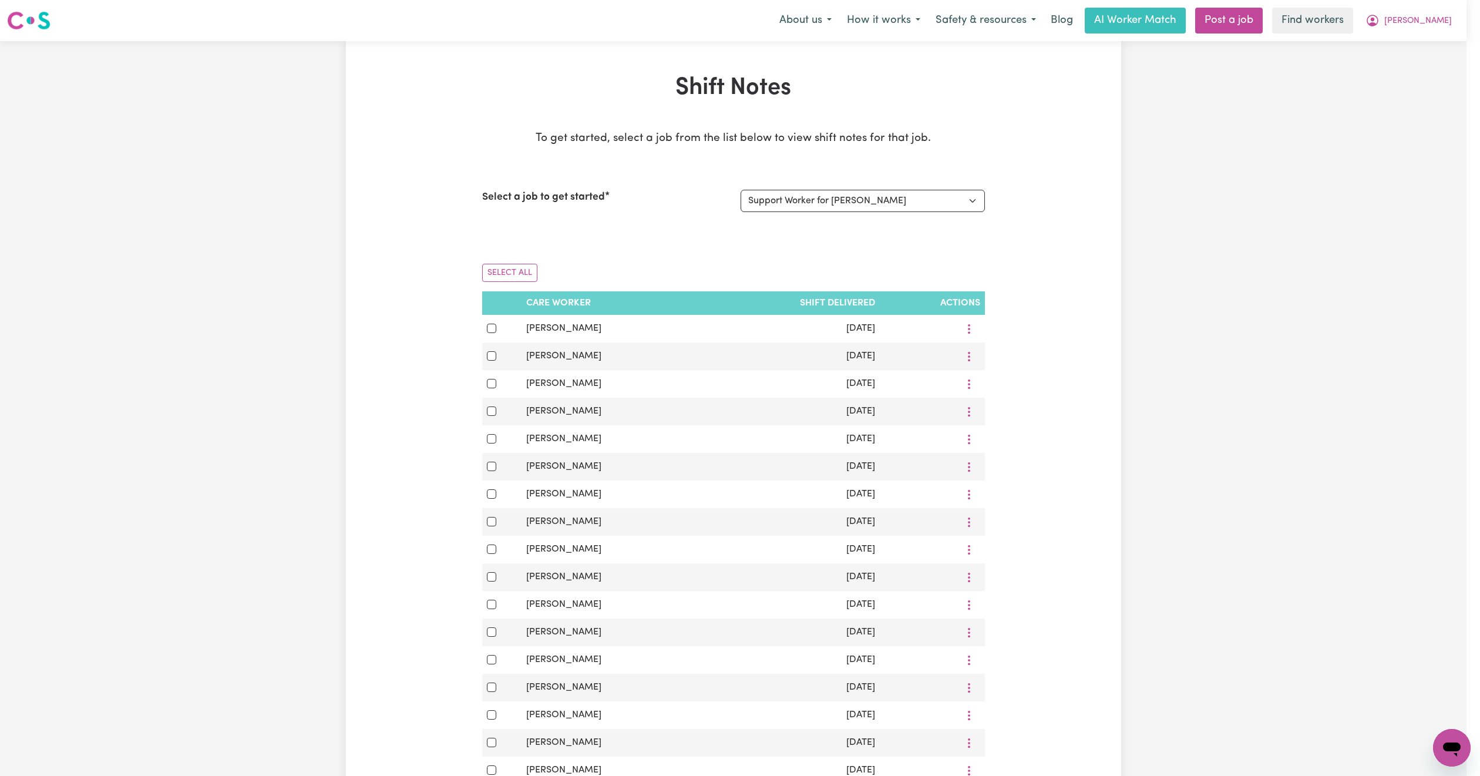
scroll to position [0, 0]
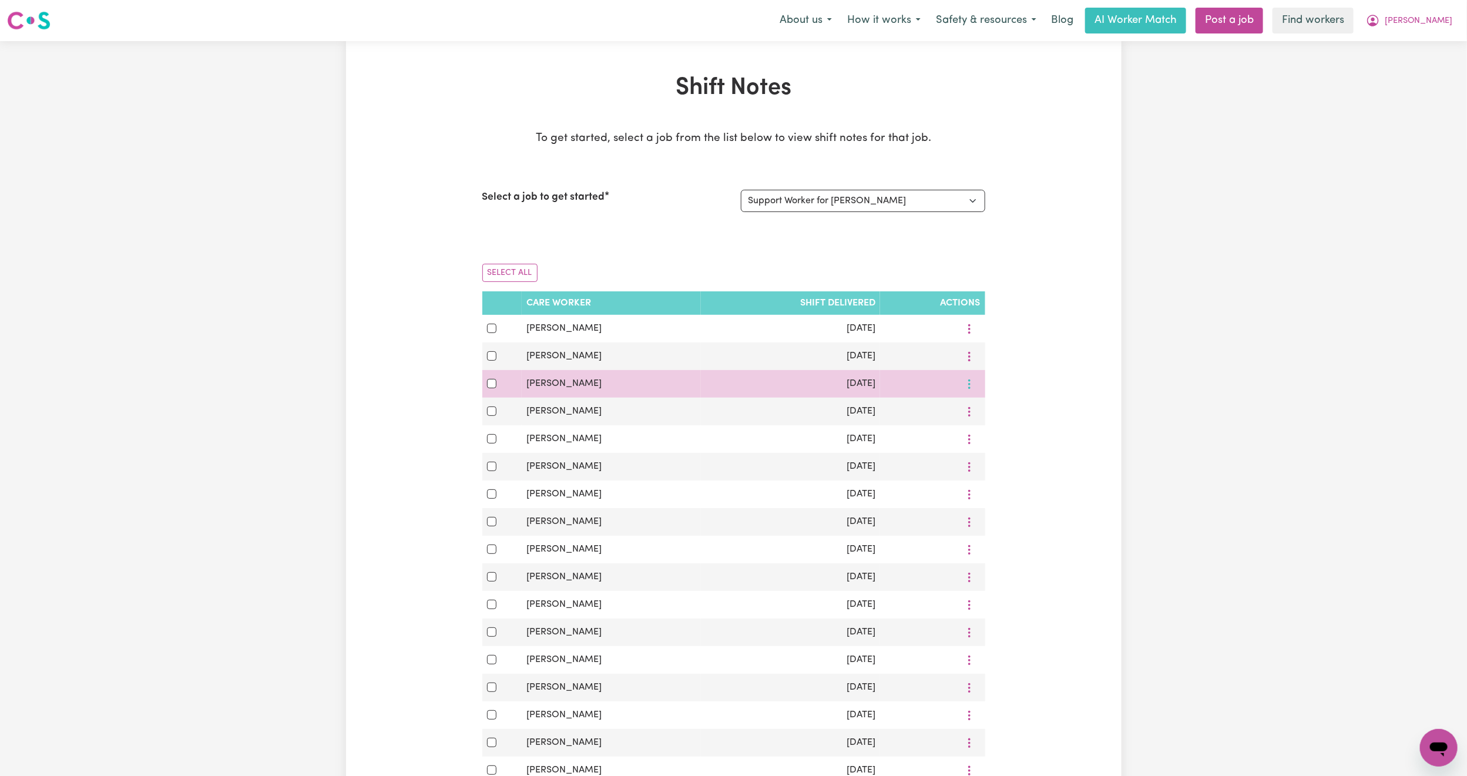
click at [969, 334] on circle "More options" at bounding box center [969, 332] width 2 height 2
click at [987, 407] on link "View Shift Note" at bounding box center [1008, 411] width 97 height 23
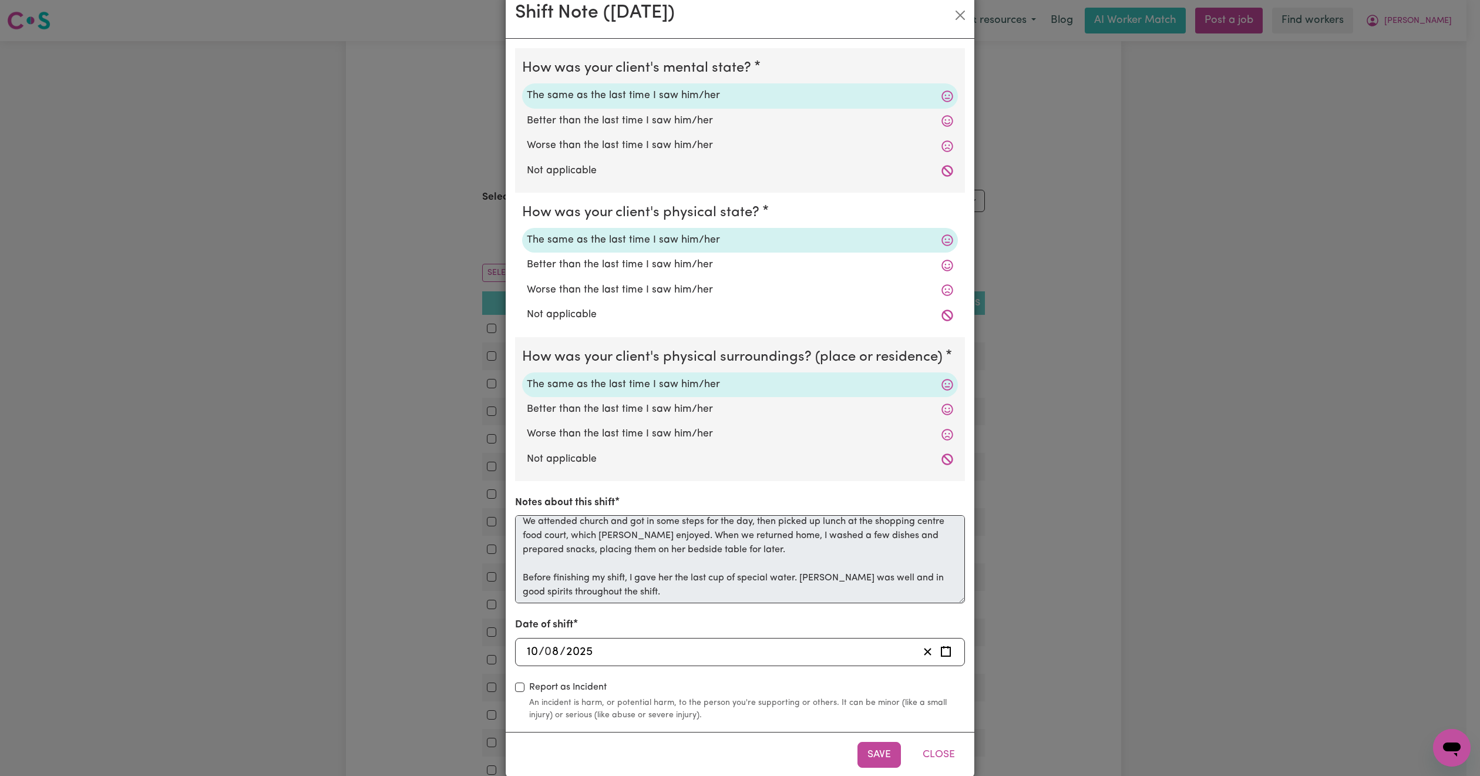
scroll to position [45, 0]
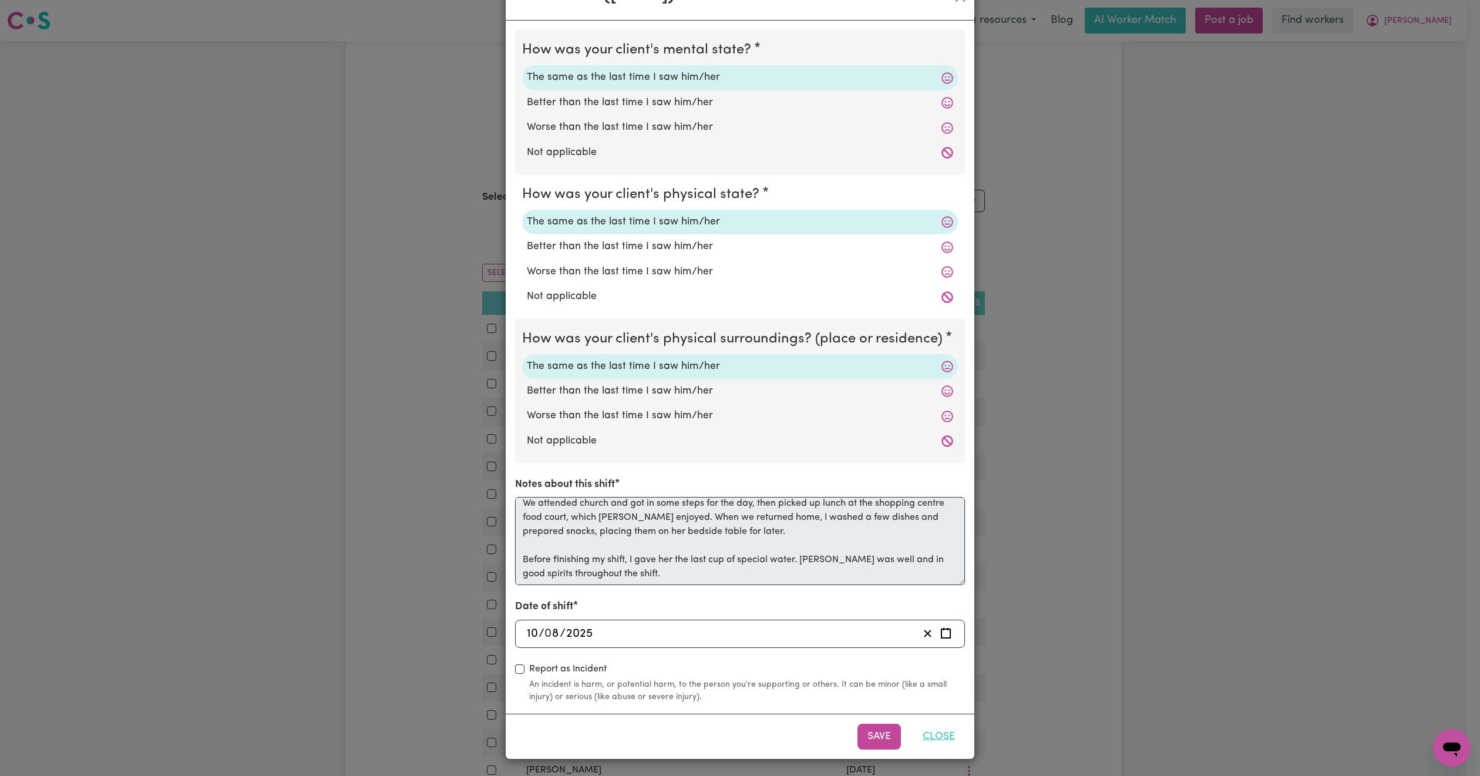
click at [919, 731] on button "Close" at bounding box center [939, 737] width 52 height 26
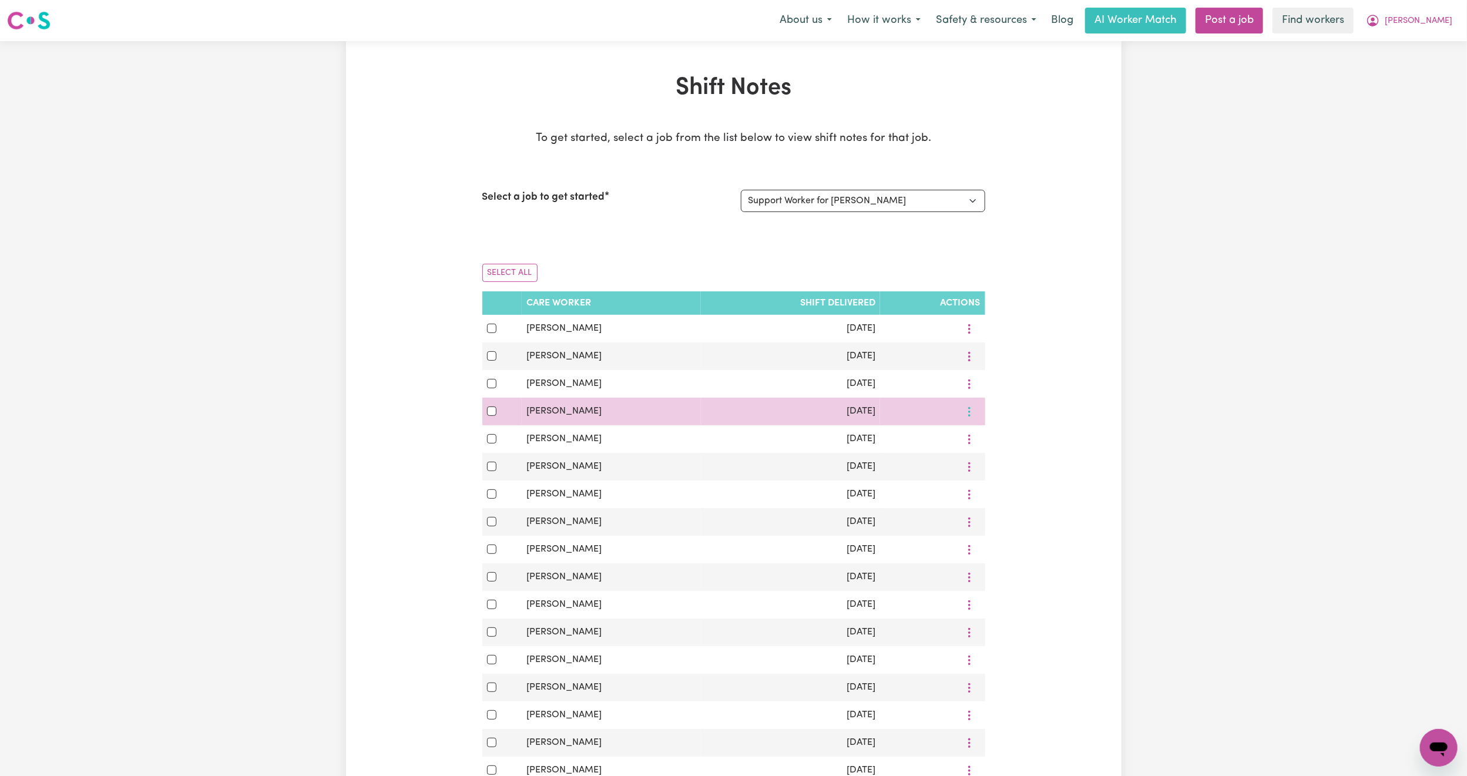
click at [968, 338] on button "More options" at bounding box center [969, 329] width 22 height 18
click at [1001, 441] on span "View Shift Note" at bounding box center [1016, 439] width 64 height 9
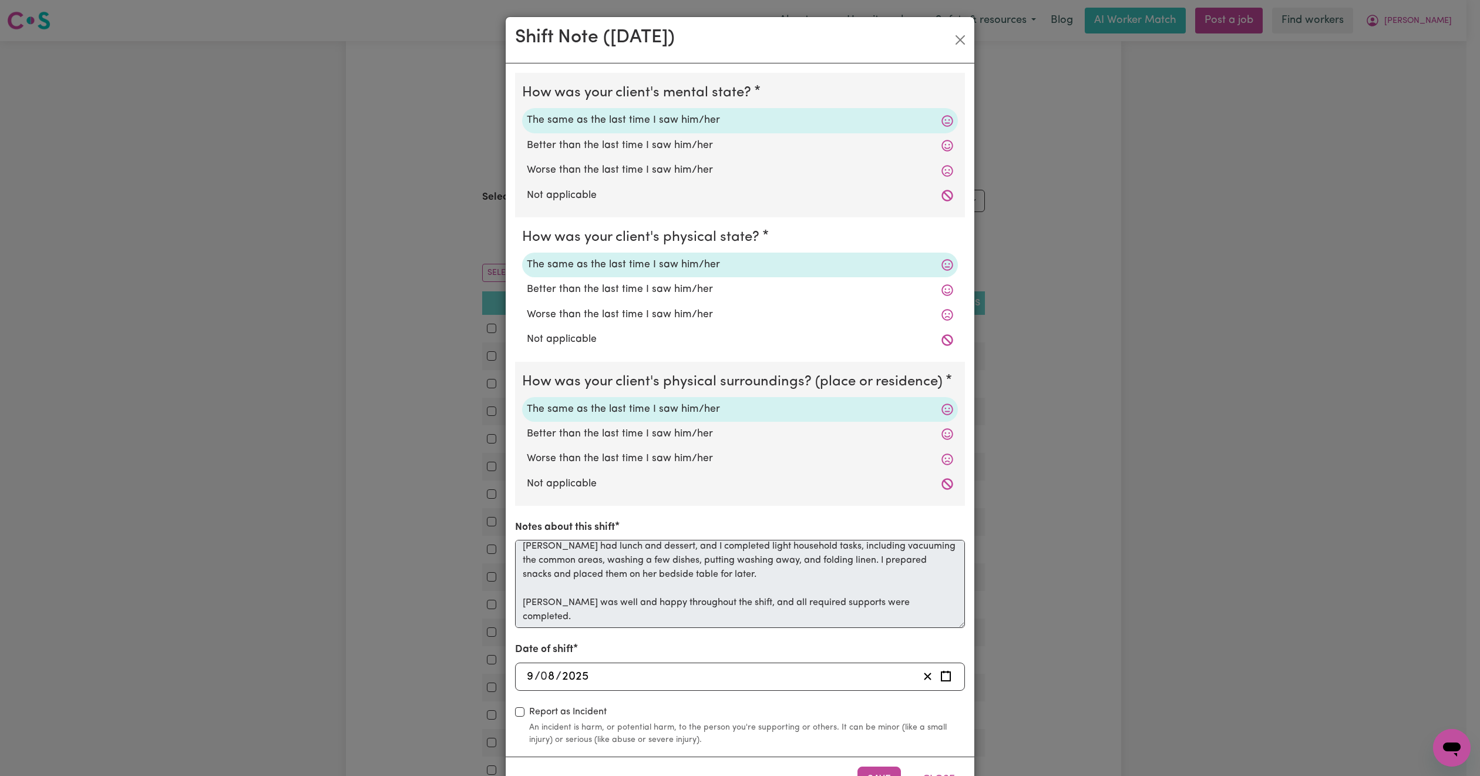
scroll to position [45, 0]
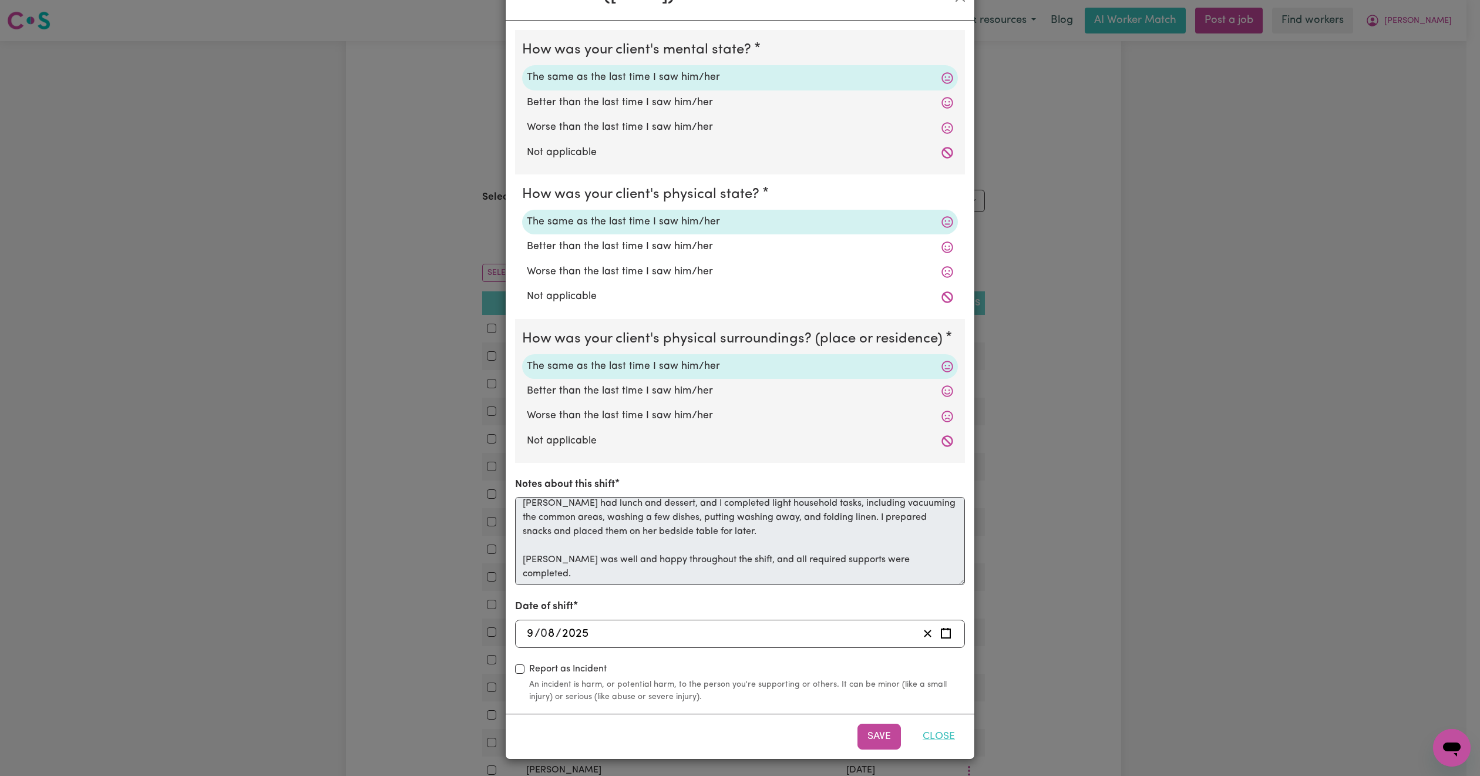
click at [932, 737] on button "Close" at bounding box center [939, 737] width 52 height 26
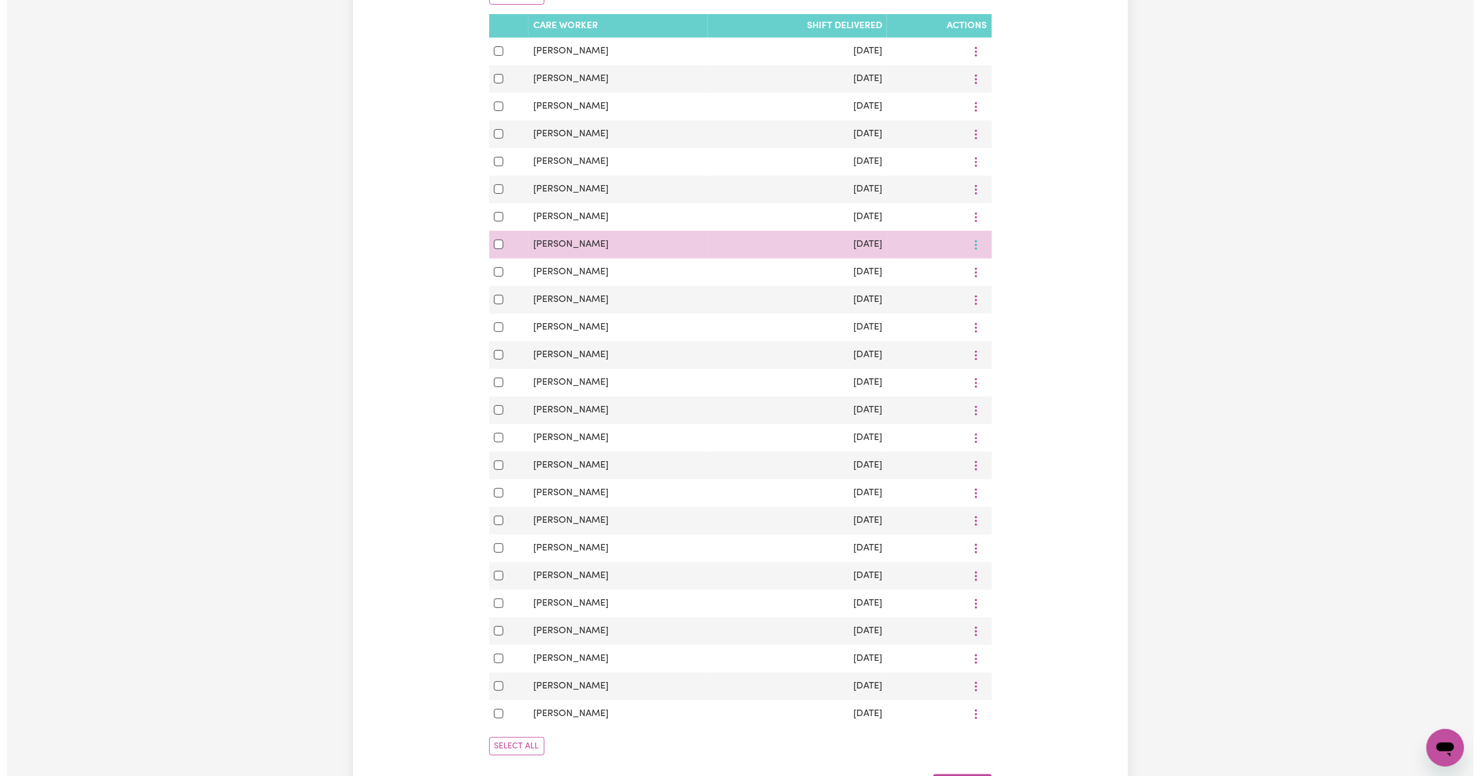
scroll to position [352, 0]
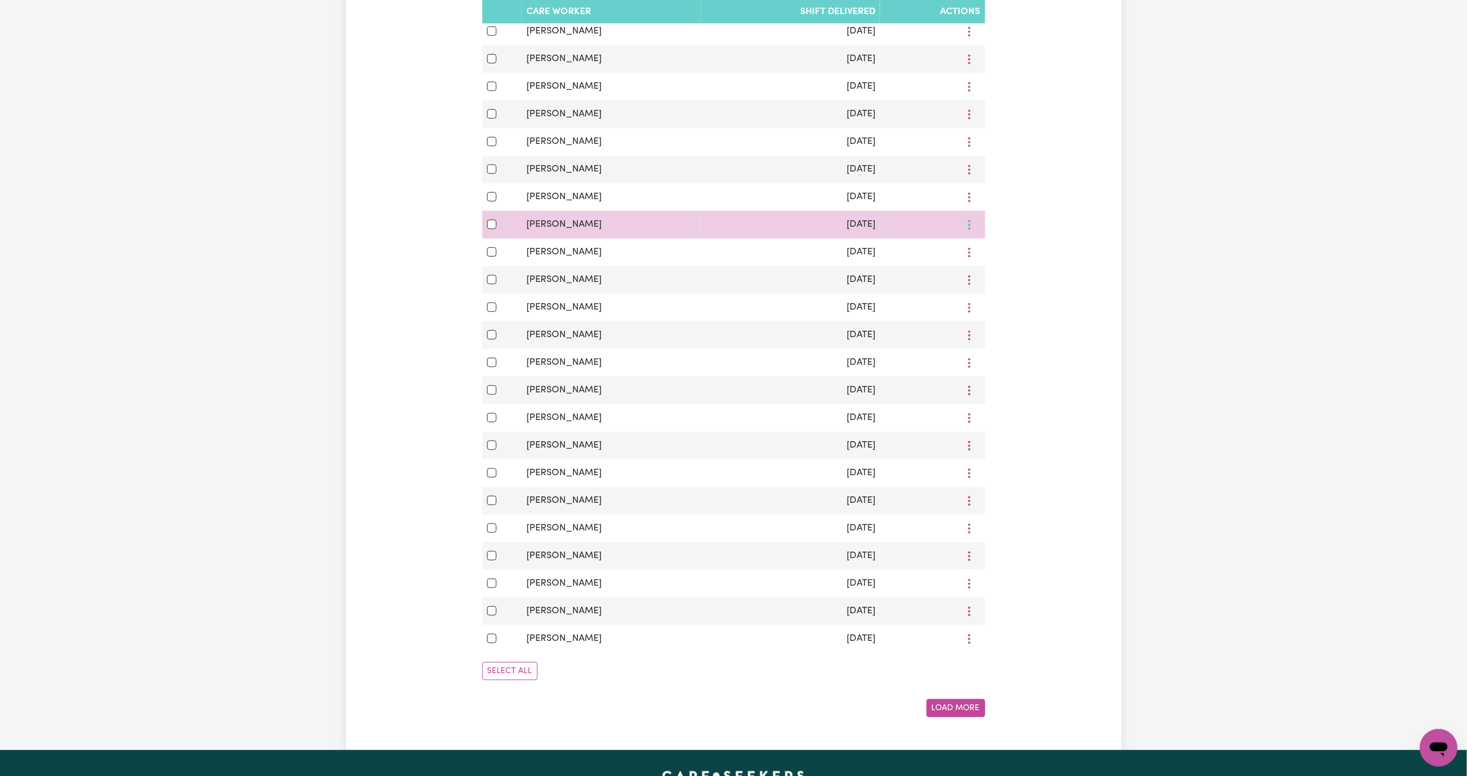
click at [984, 257] on span "View Shift Note" at bounding box center [1016, 252] width 64 height 9
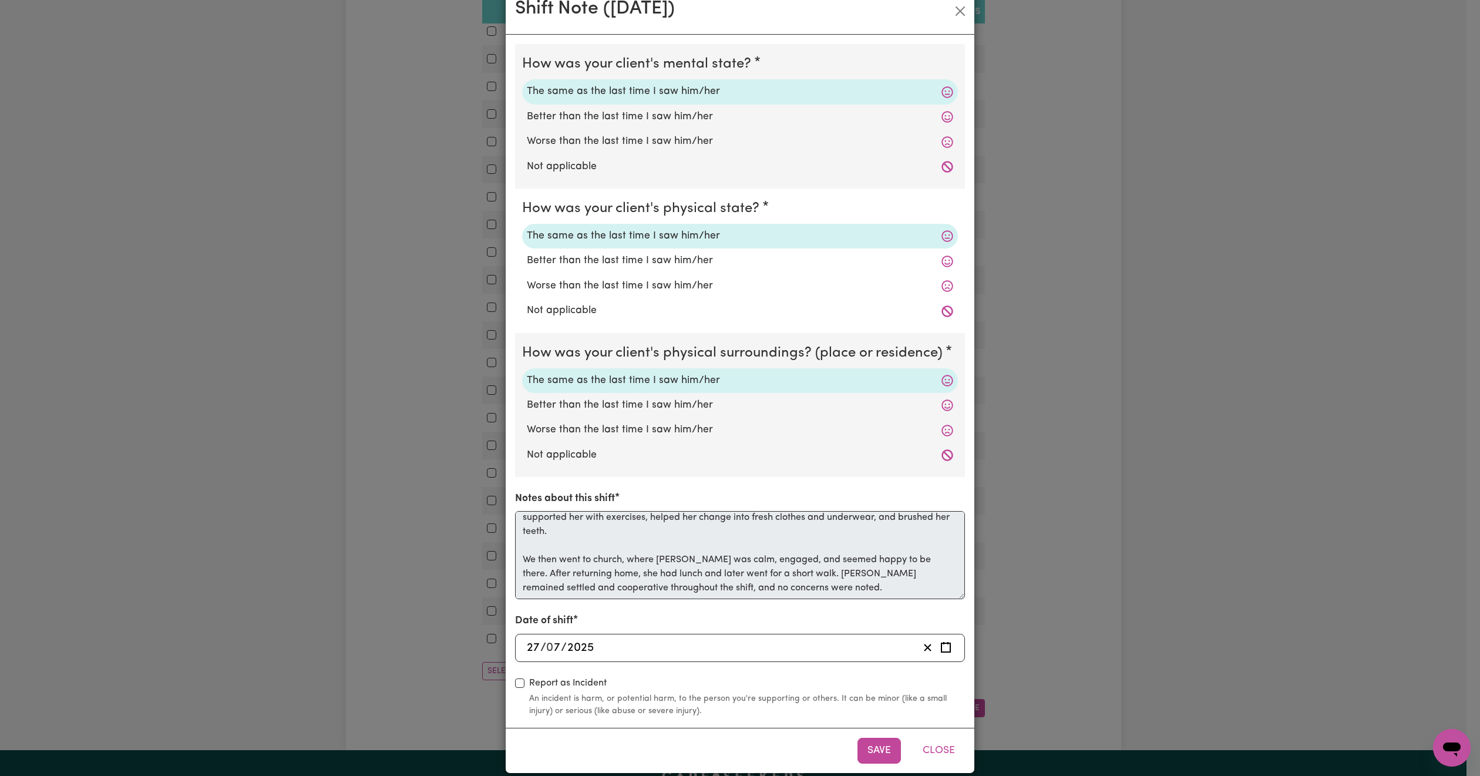
scroll to position [45, 0]
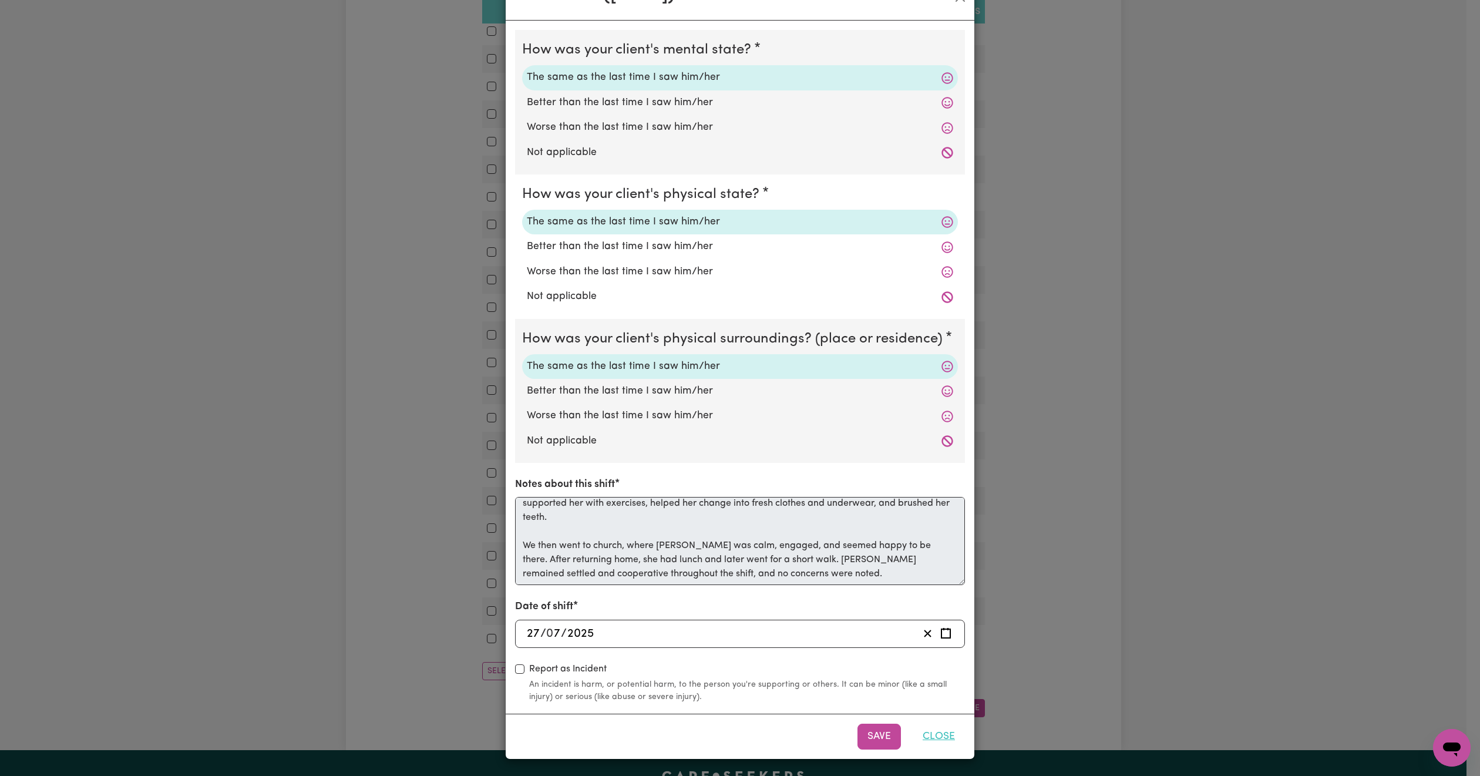
click at [922, 733] on button "Close" at bounding box center [939, 737] width 52 height 26
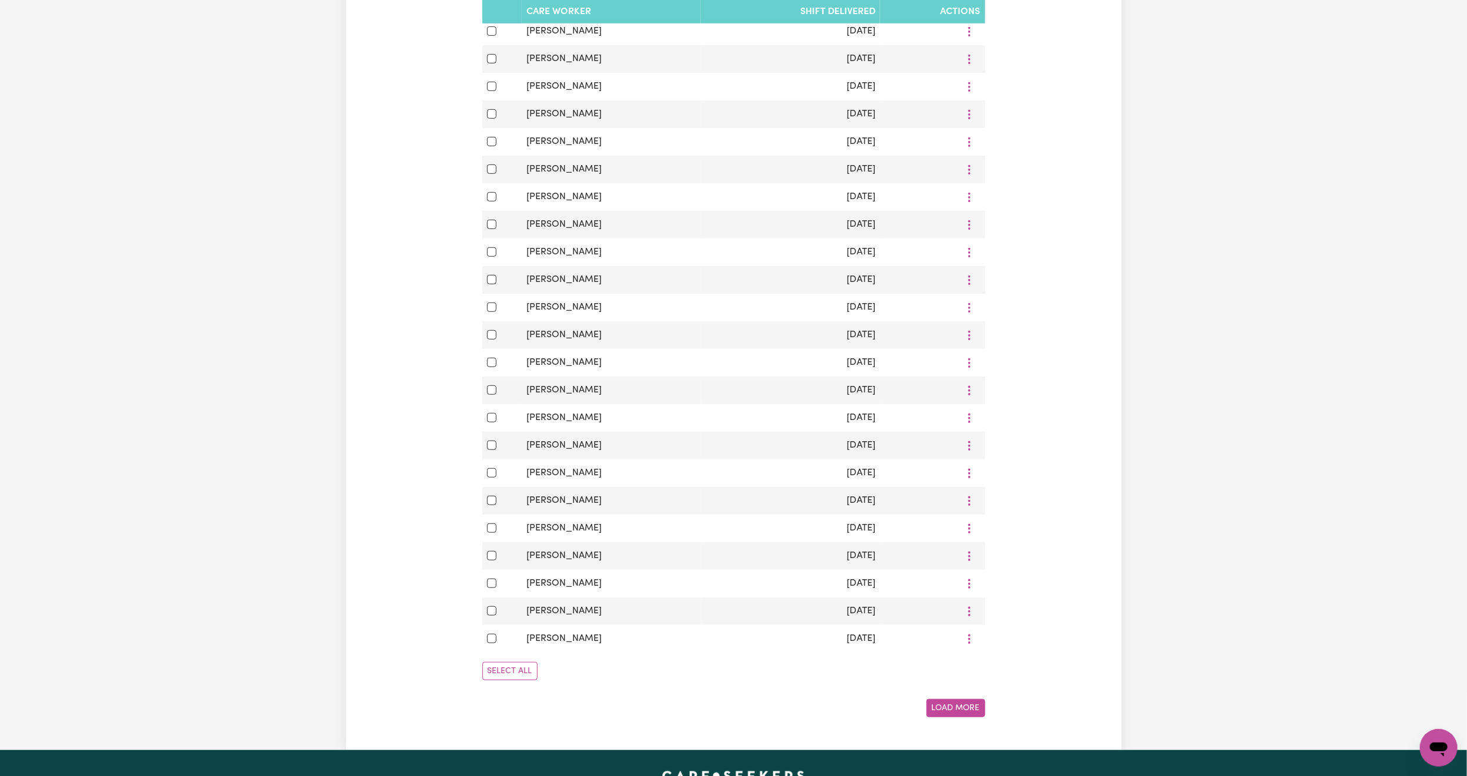
scroll to position [0, 0]
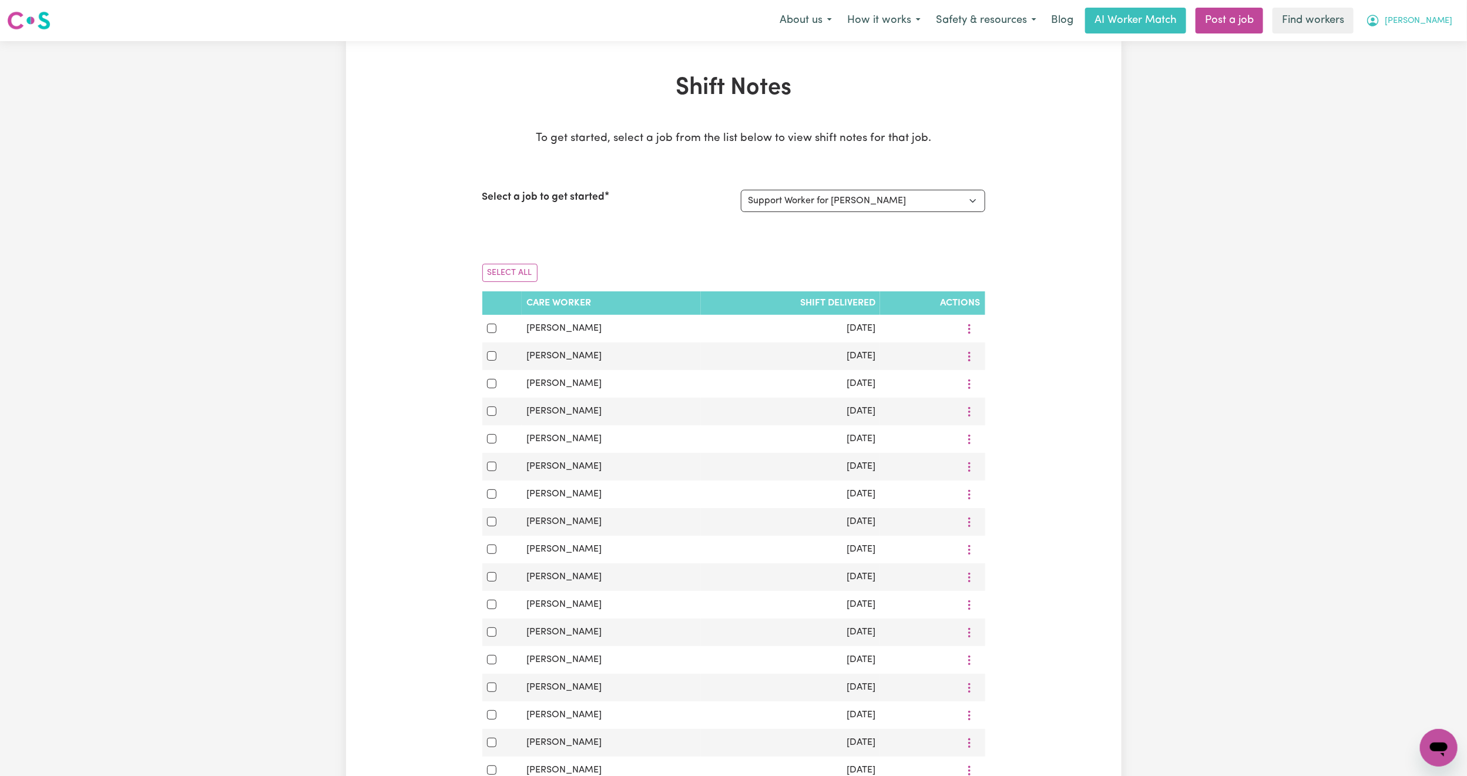
click at [1437, 25] on span "[PERSON_NAME]" at bounding box center [1418, 21] width 68 height 13
click at [1413, 41] on link "My Dashboard" at bounding box center [1412, 46] width 93 height 22
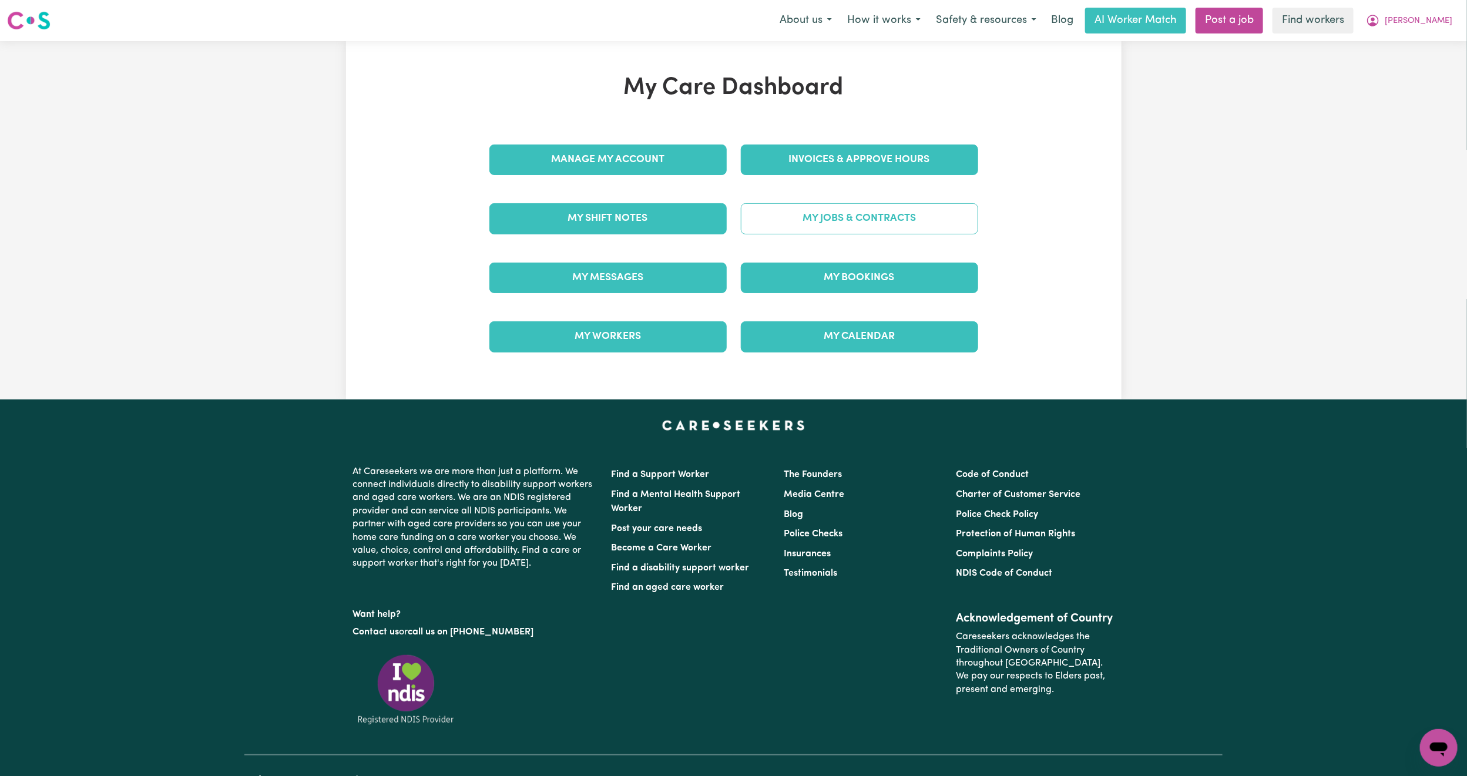
click at [830, 226] on link "My Jobs & Contracts" at bounding box center [859, 218] width 237 height 31
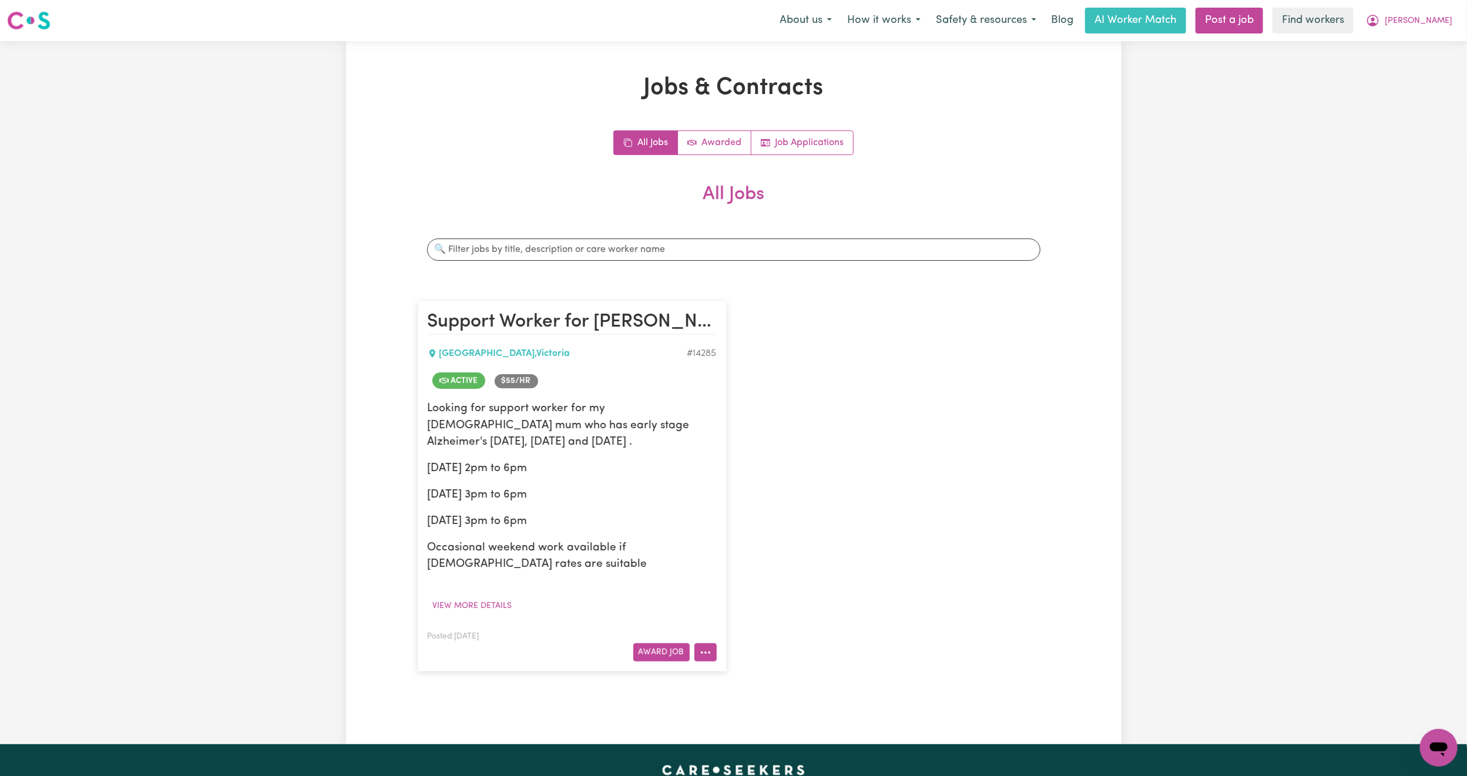
click at [708, 654] on circle "More options" at bounding box center [709, 652] width 2 height 2
click at [755, 560] on link "Hide Job" at bounding box center [751, 553] width 114 height 23
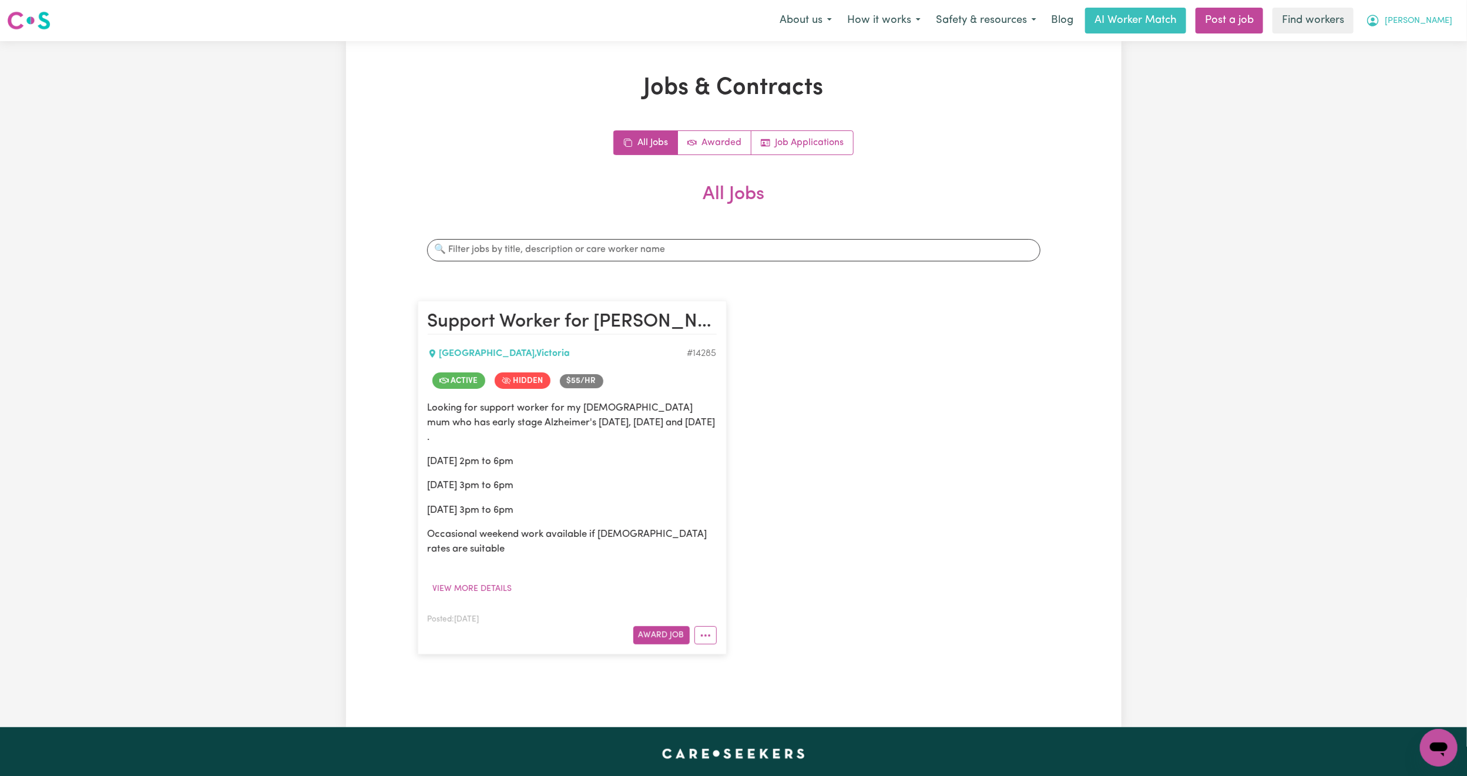
click at [1380, 22] on icon "My Account" at bounding box center [1373, 21] width 14 height 14
click at [1421, 41] on link "My Dashboard" at bounding box center [1412, 46] width 93 height 22
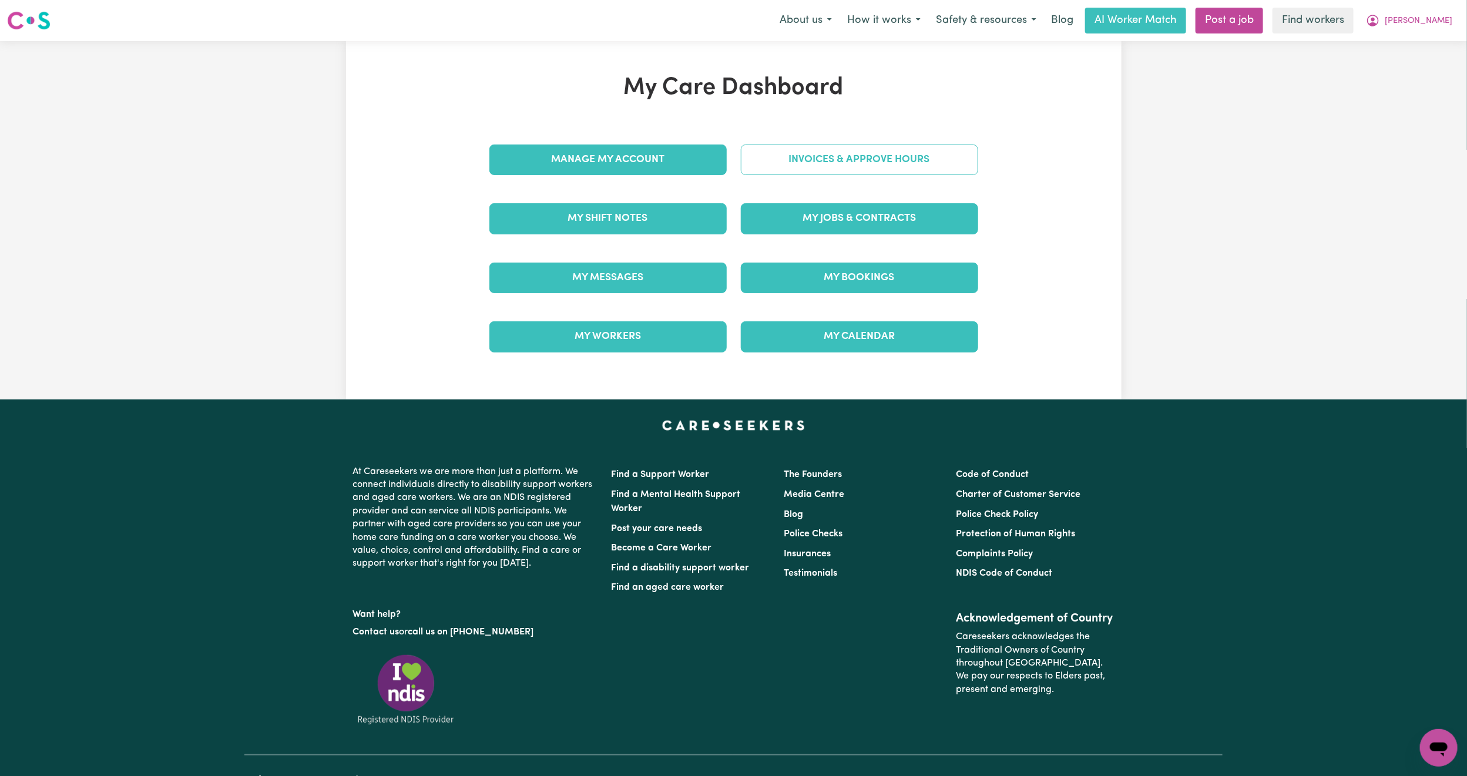
click at [843, 156] on link "Invoices & Approve Hours" at bounding box center [859, 159] width 237 height 31
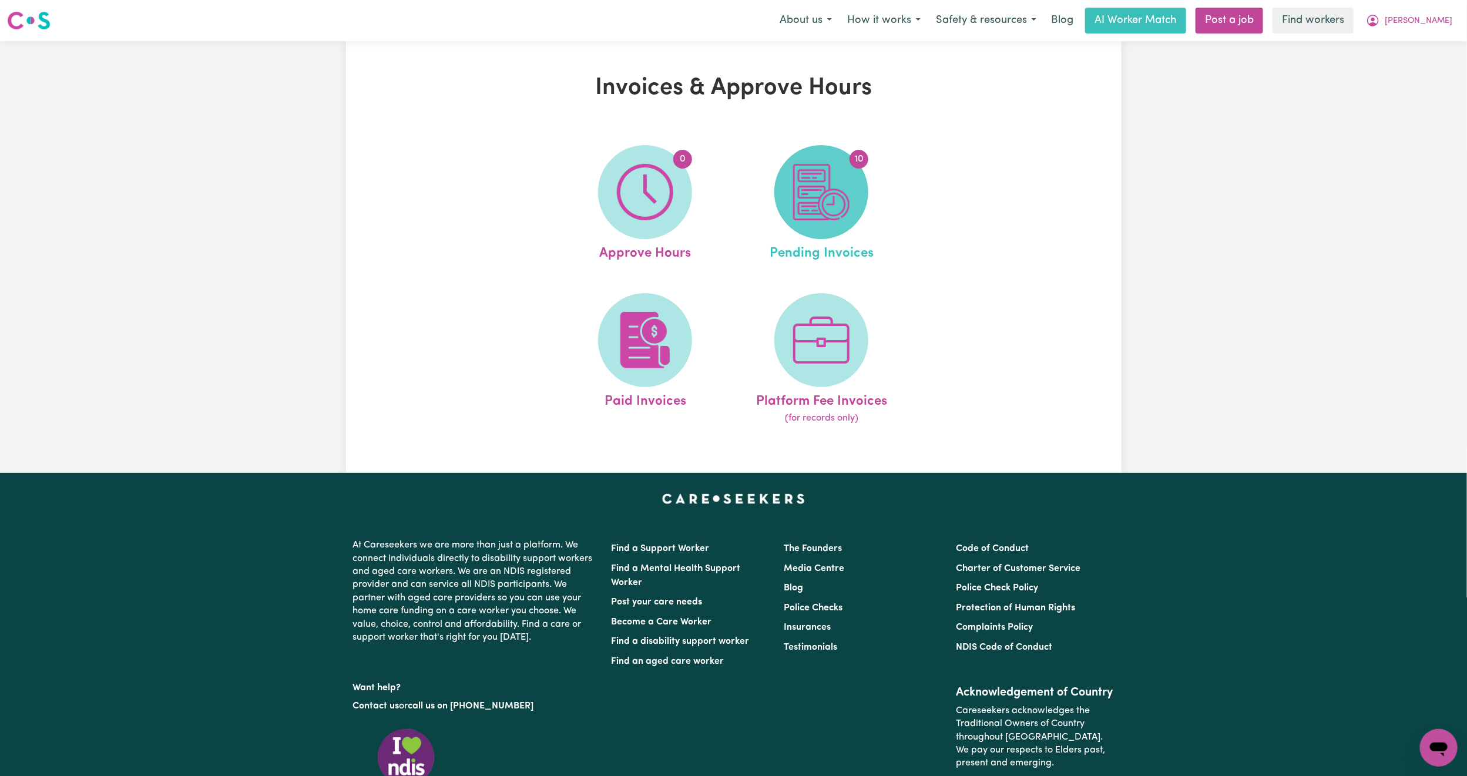
click at [816, 176] on img at bounding box center [821, 192] width 56 height 56
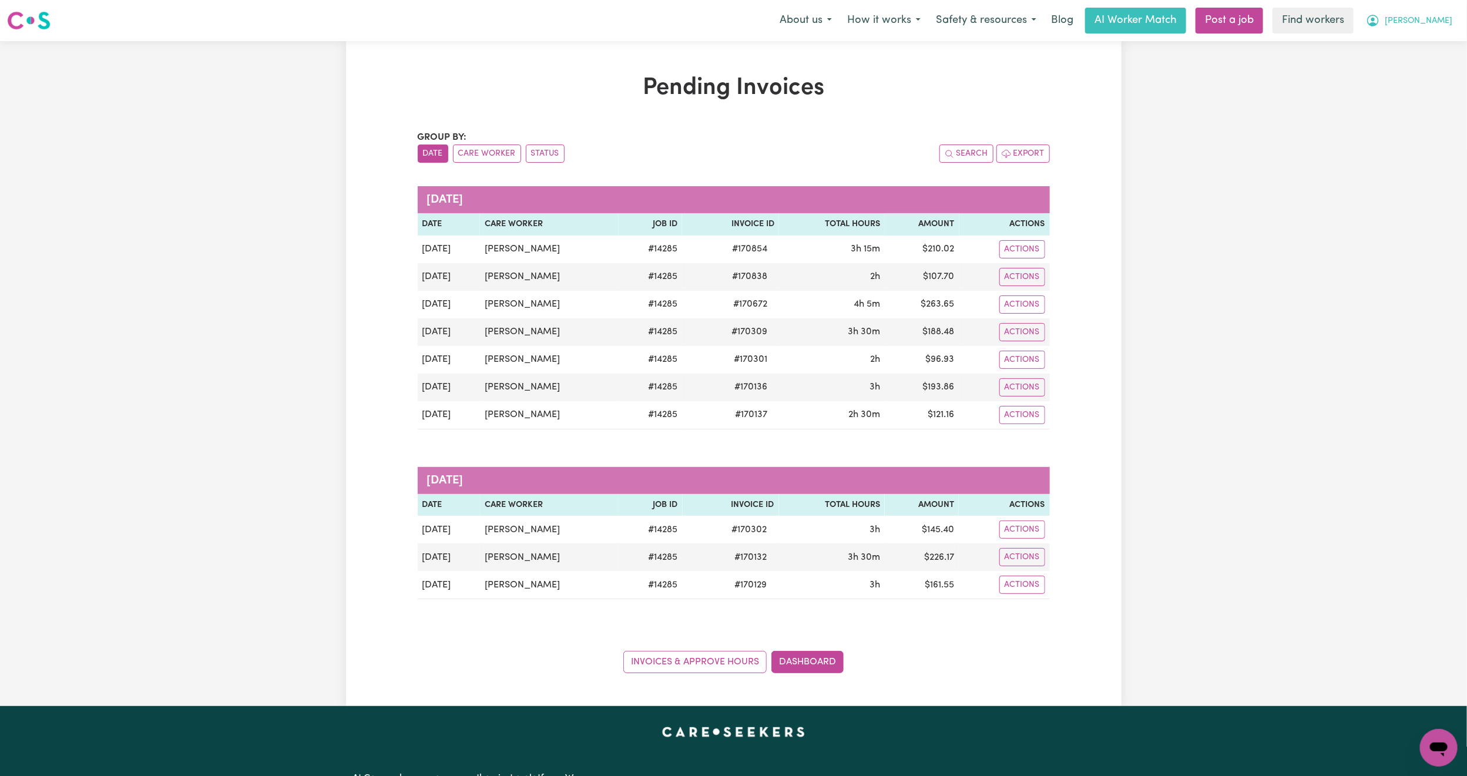
click at [1445, 18] on span "[PERSON_NAME]" at bounding box center [1418, 21] width 68 height 13
click at [1406, 59] on link "Logout" at bounding box center [1412, 67] width 93 height 22
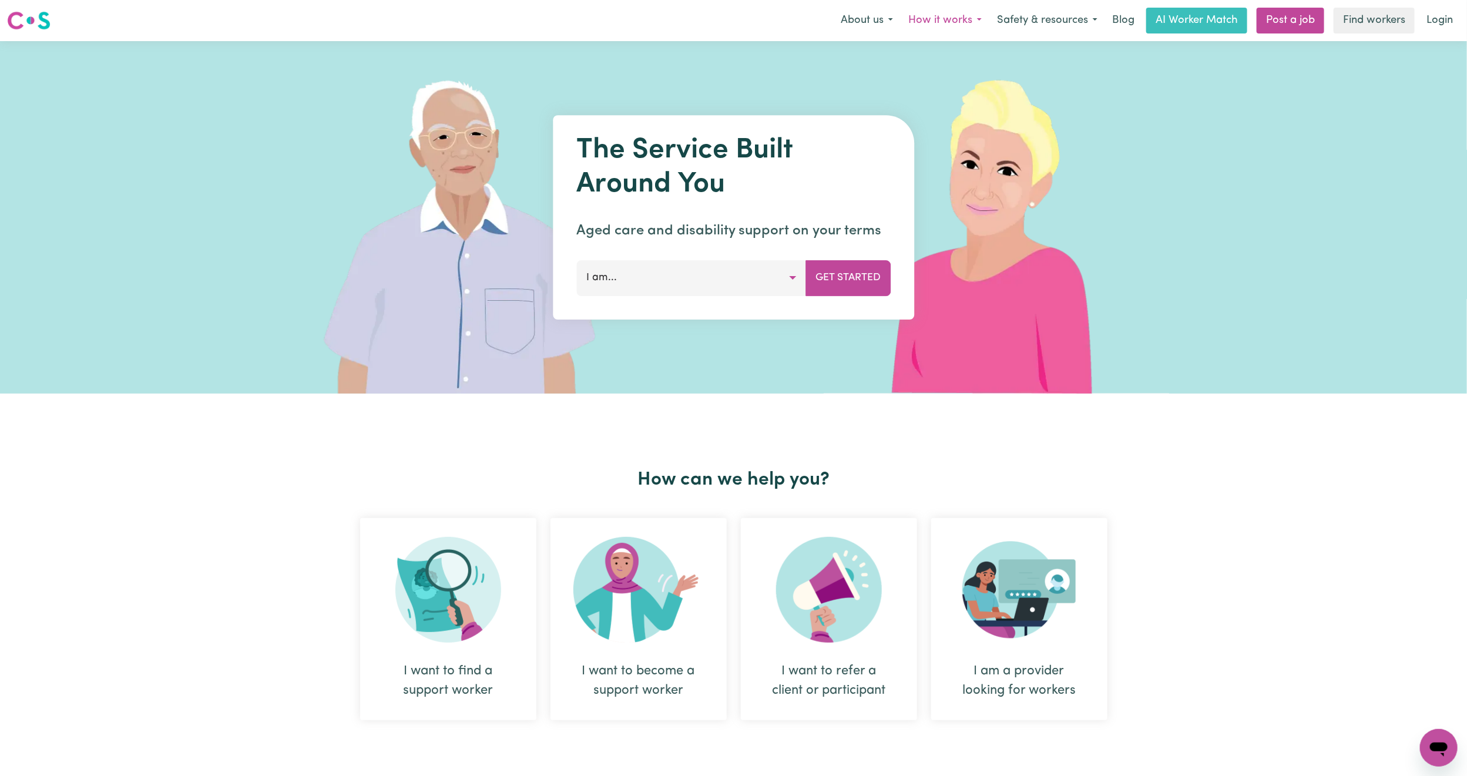
click at [959, 20] on button "How it works" at bounding box center [944, 20] width 89 height 25
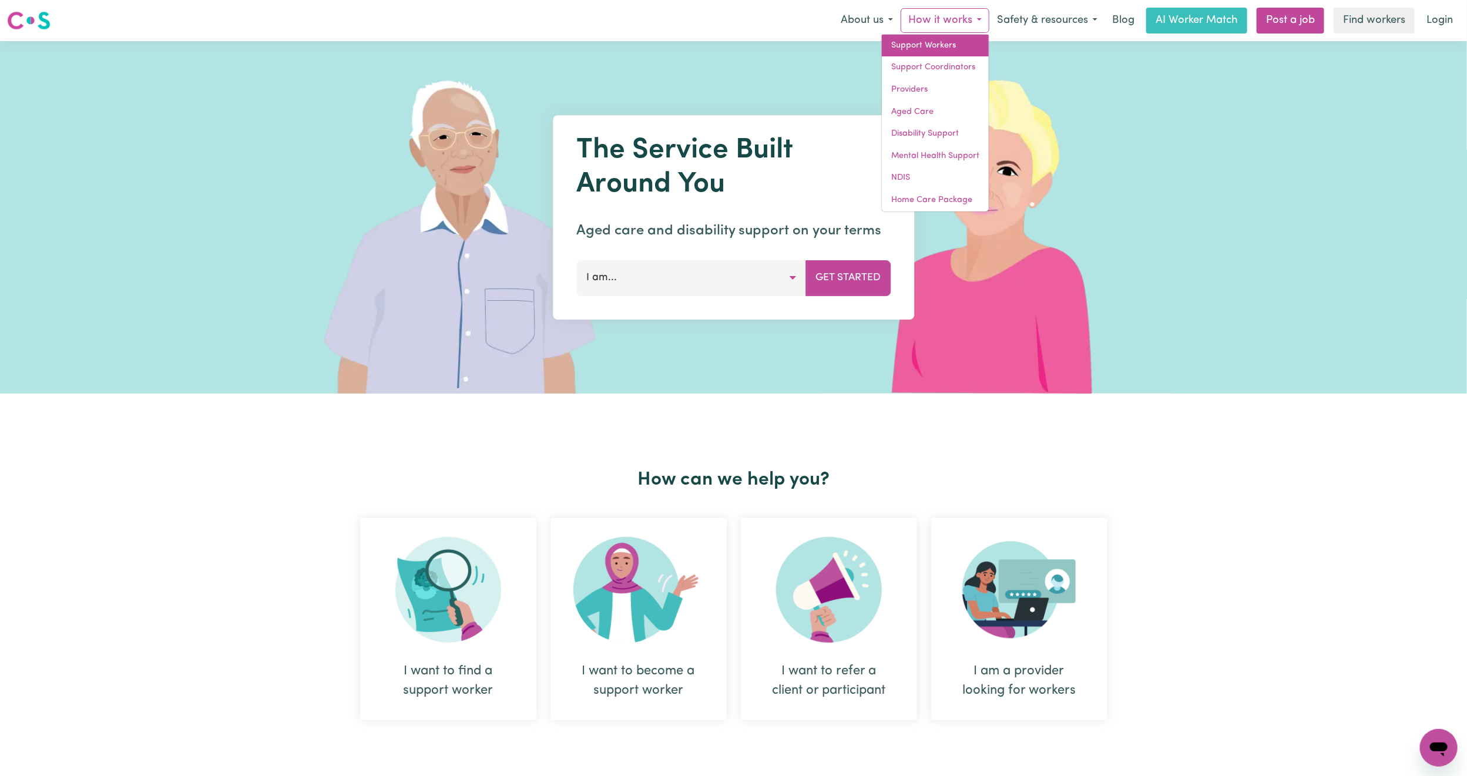
click at [934, 39] on link "Support Workers" at bounding box center [935, 46] width 107 height 22
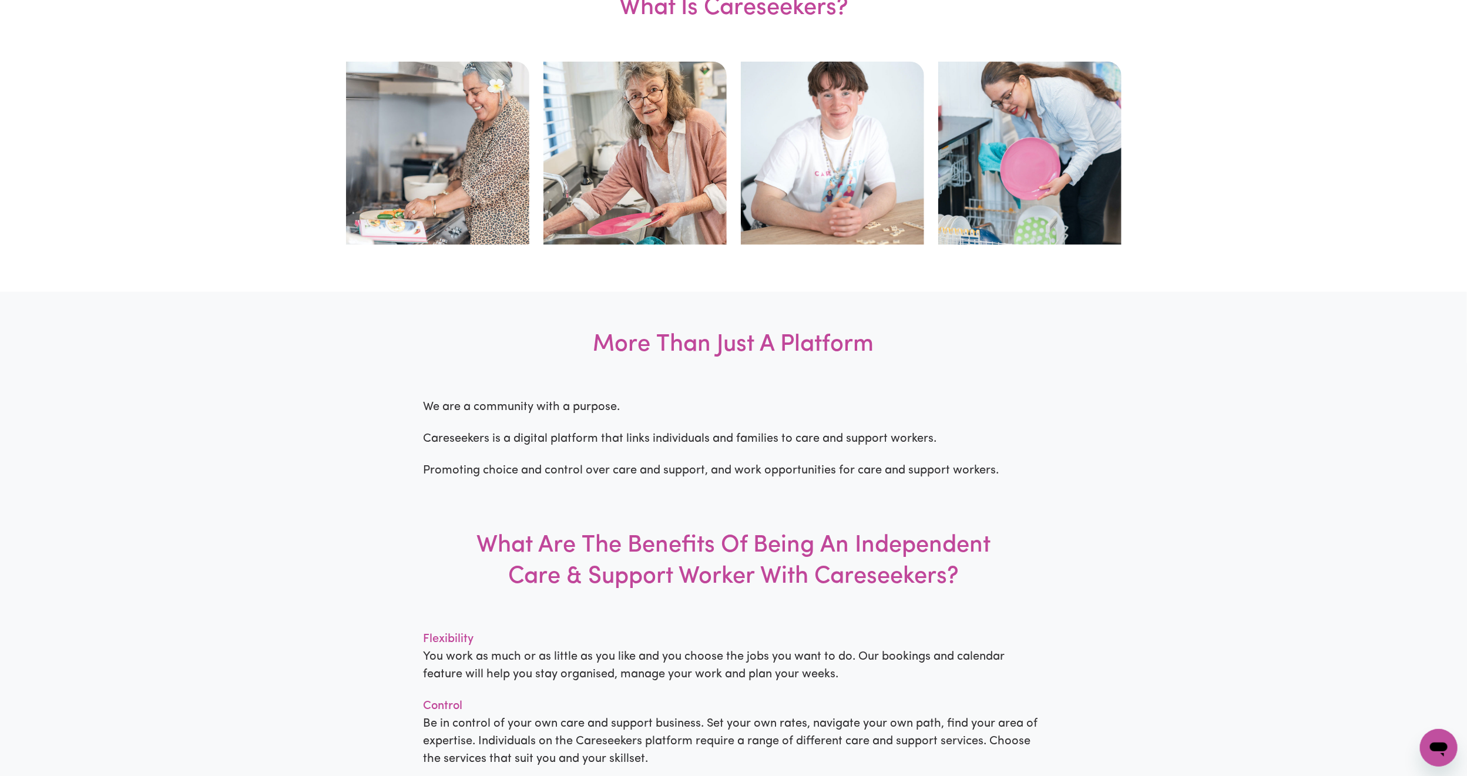
scroll to position [705, 0]
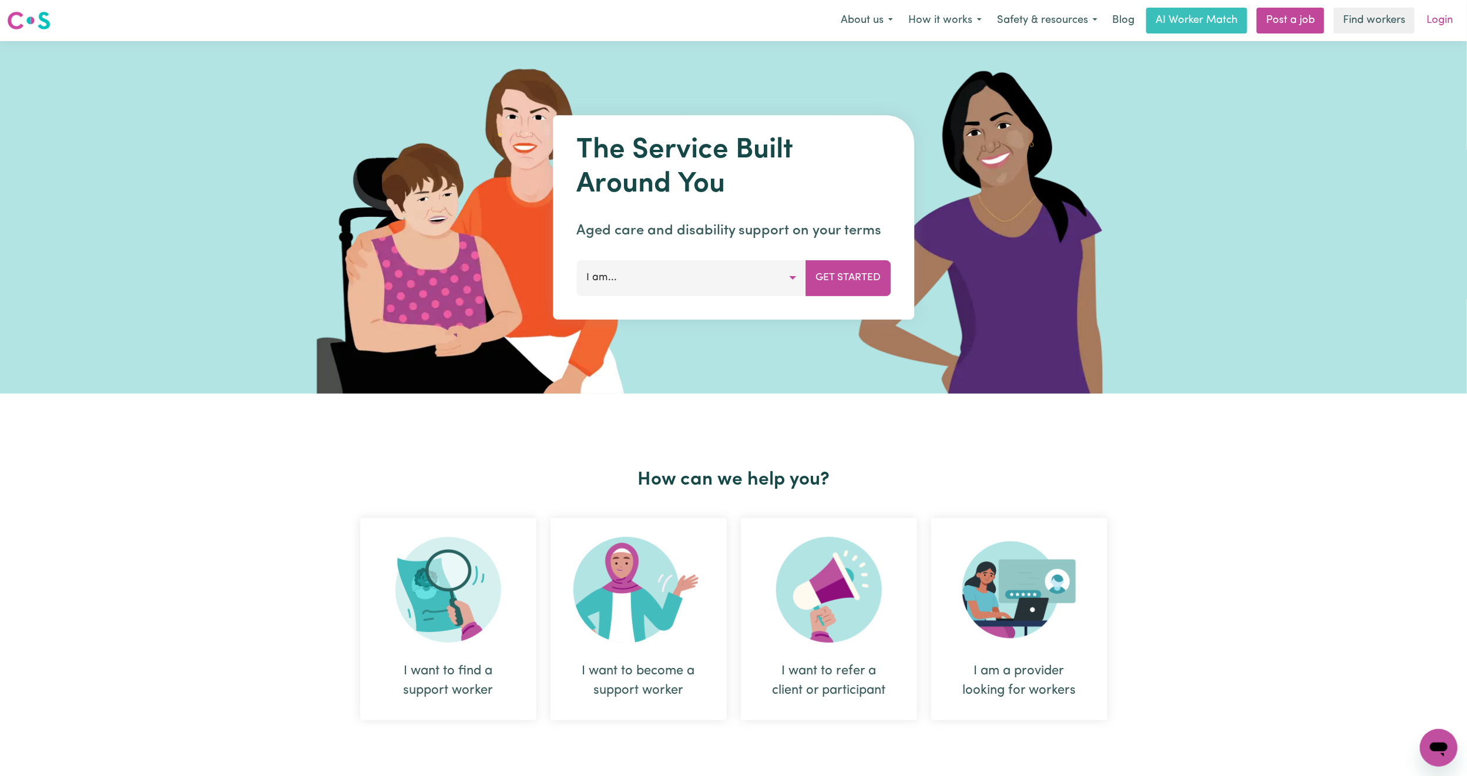
click at [1444, 16] on link "Login" at bounding box center [1439, 21] width 41 height 26
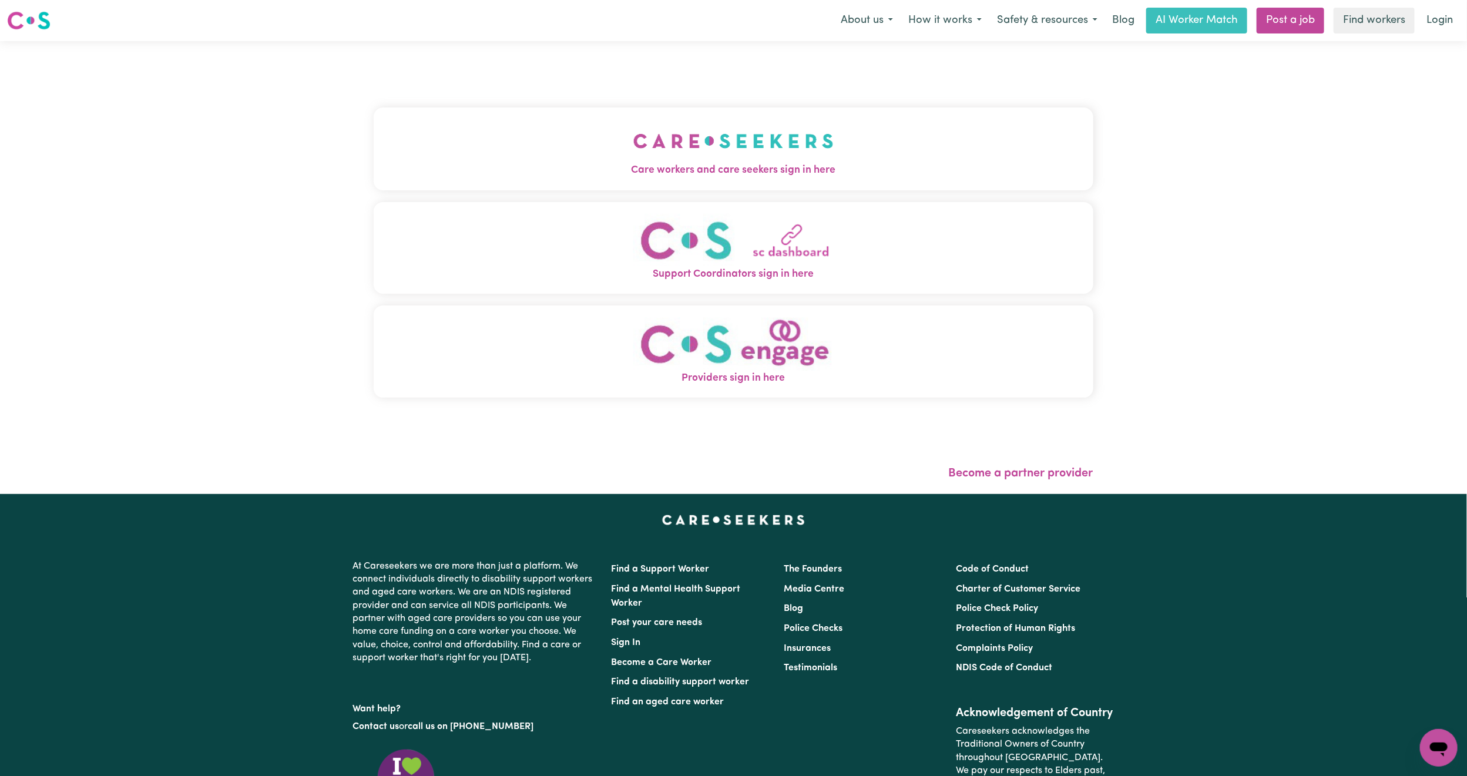
click at [645, 146] on button "Care workers and care seekers sign in here" at bounding box center [733, 148] width 719 height 82
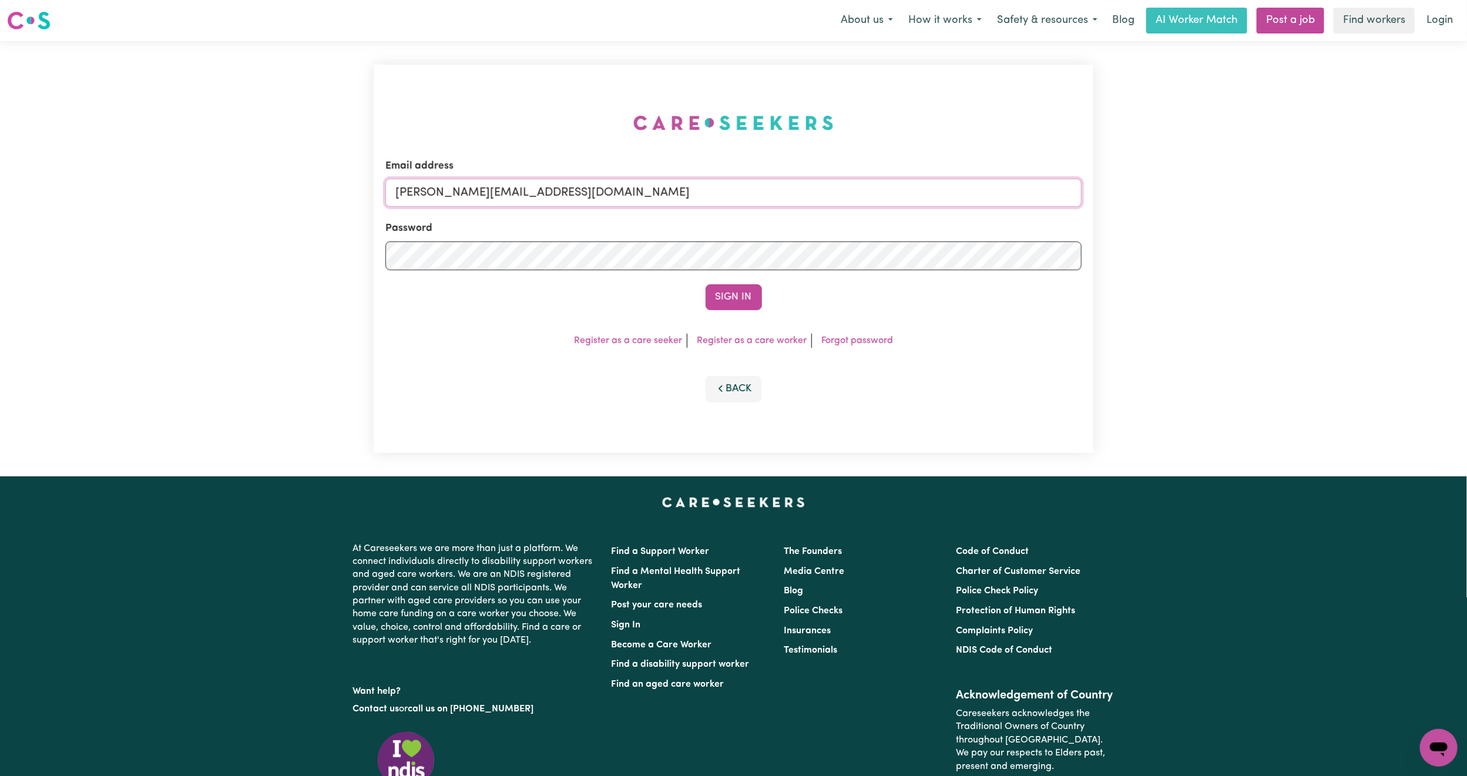
drag, startPoint x: 474, startPoint y: 196, endPoint x: 485, endPoint y: 205, distance: 14.6
click at [474, 196] on input "mikayla+engage@careseekers.com.au" at bounding box center [733, 193] width 696 height 28
drag, startPoint x: 455, startPoint y: 187, endPoint x: 765, endPoint y: 233, distance: 313.6
click at [765, 233] on form "Email address superuser~mikayla@careseekers.com.au Password Sign In" at bounding box center [733, 235] width 696 height 152
type input "superuser~kimmendes1957@gmail.com"
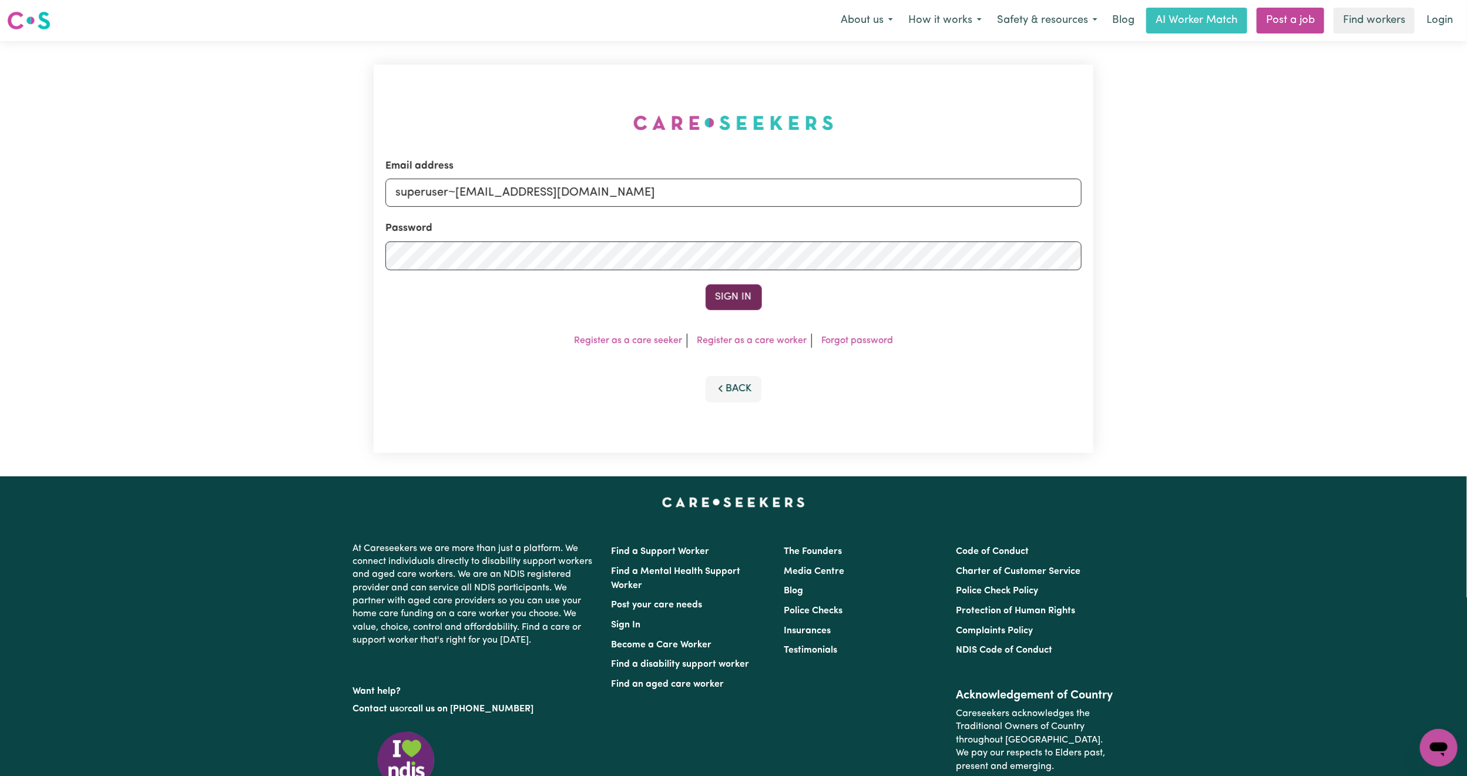
click at [721, 294] on button "Sign In" at bounding box center [733, 297] width 56 height 26
